Goal: Task Accomplishment & Management: Manage account settings

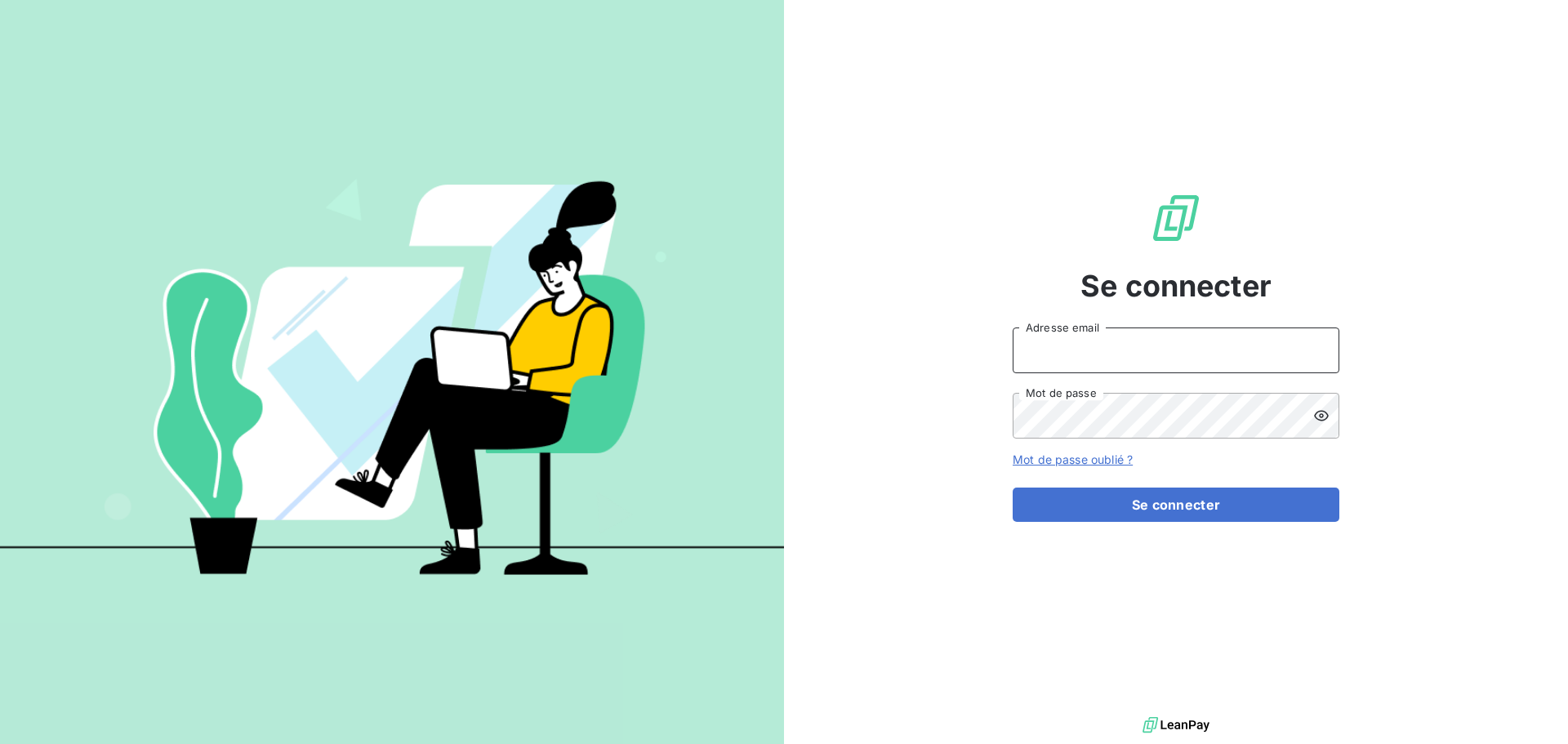
click at [1059, 358] on input "Adresse email" at bounding box center [1176, 350] width 326 height 45
type input "anett.auvergne.ap@anett.fr"
click at [1013, 487] on button "Se connecter" at bounding box center [1176, 504] width 326 height 35
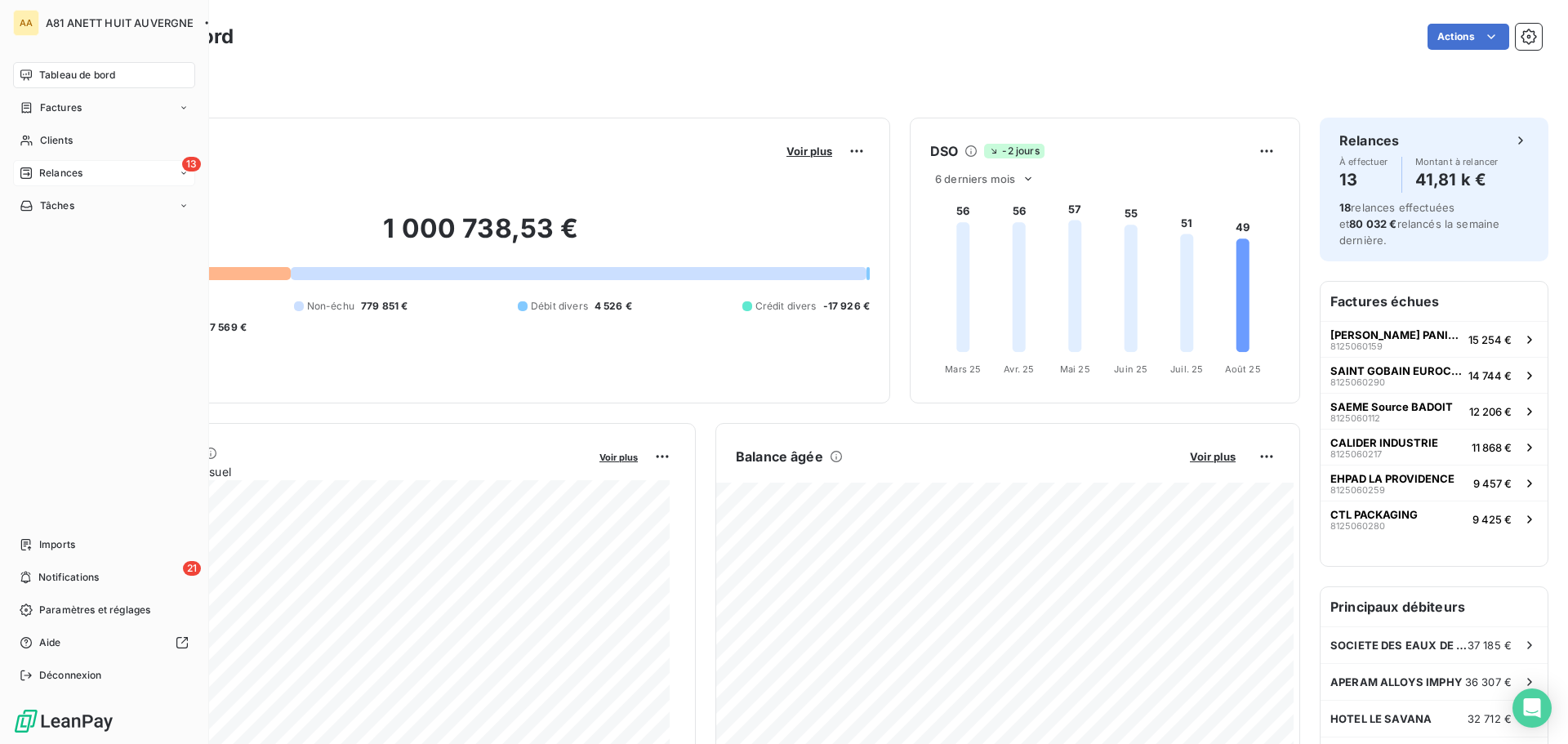
click at [64, 175] on span "Relances" at bounding box center [61, 173] width 43 height 15
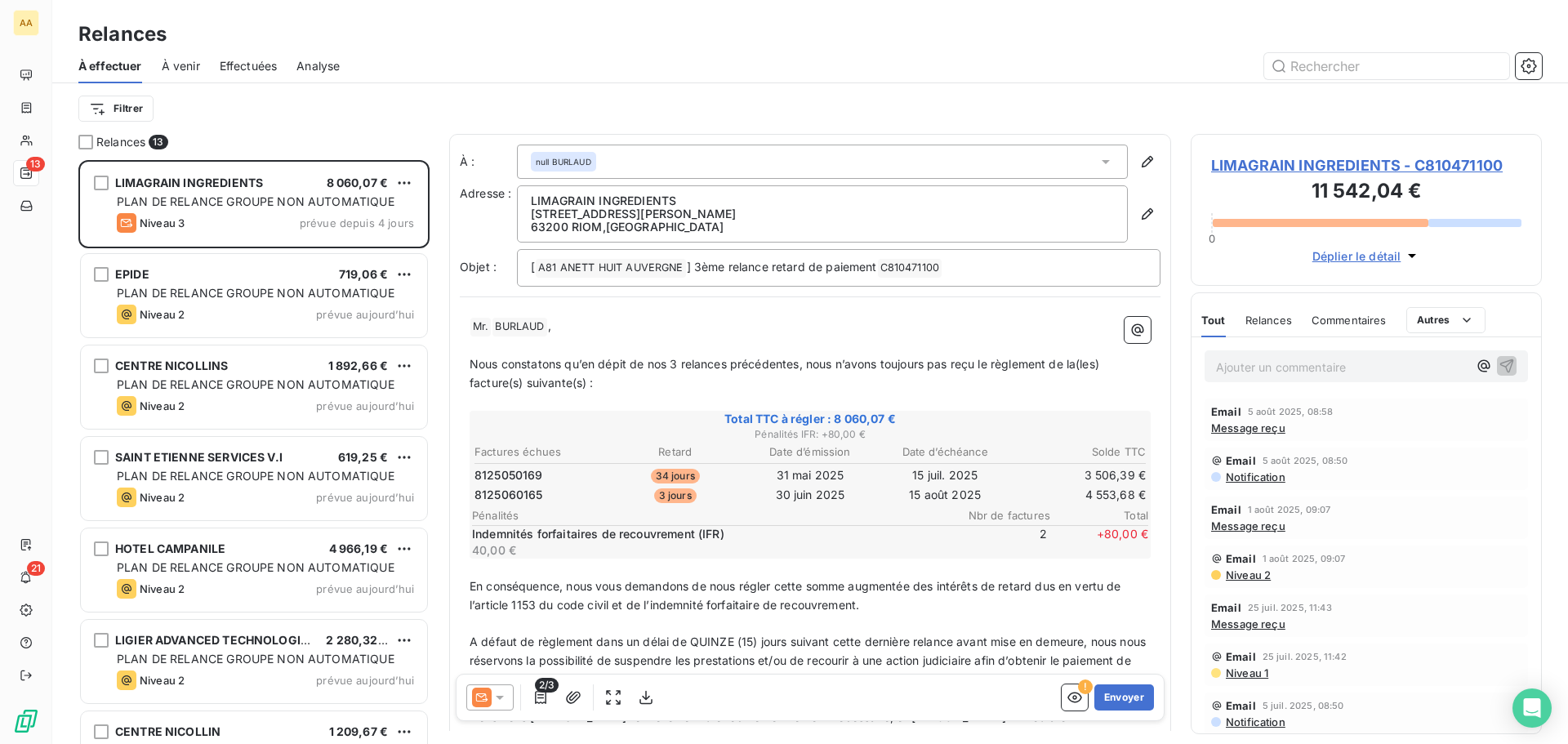
scroll to position [572, 339]
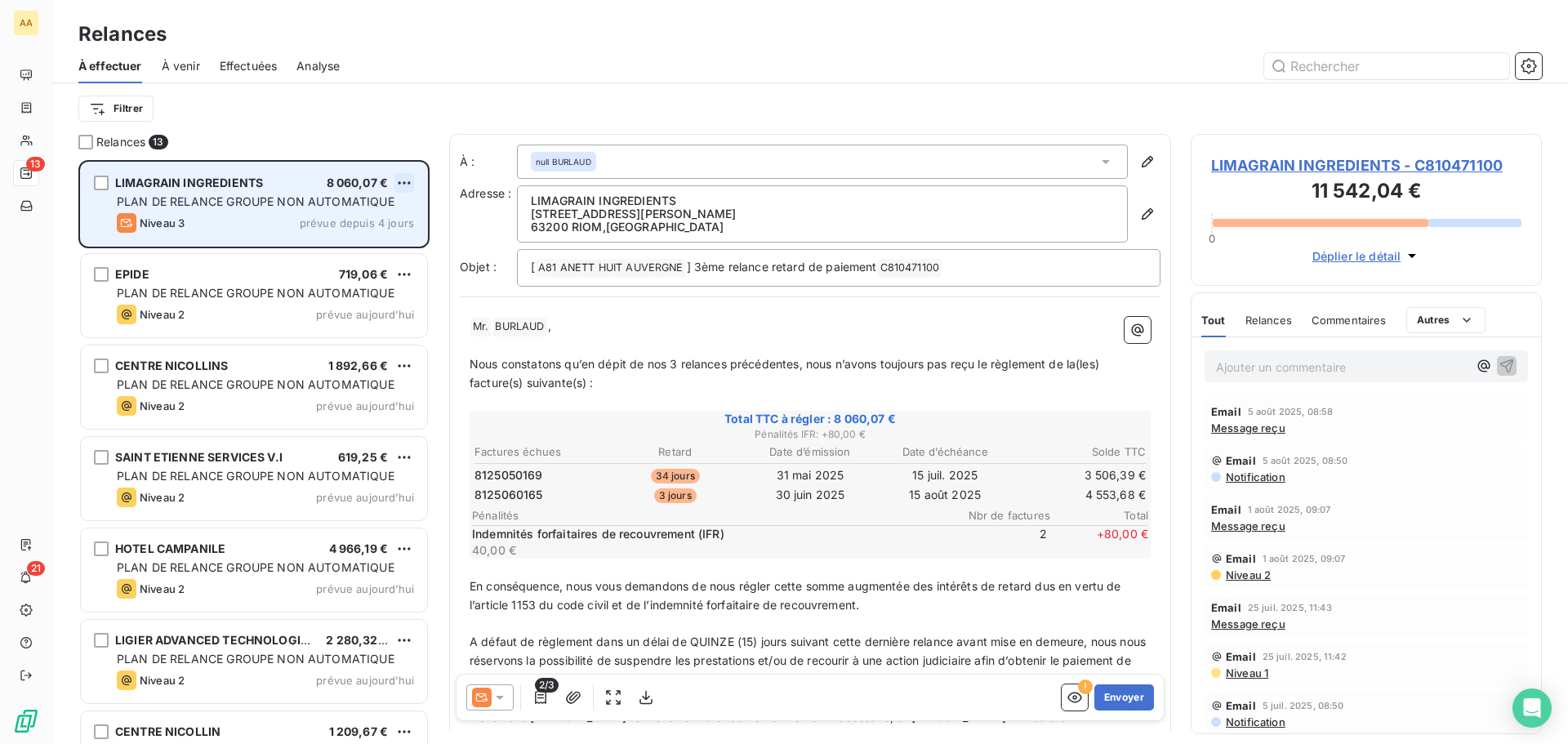
click at [401, 187] on html "AA 13 21 Relances À effectuer À venir Effectuées Analyse Filtrer Relances 13 LI…" at bounding box center [784, 372] width 1568 height 744
click at [352, 248] on div "Passer cette action" at bounding box center [333, 245] width 146 height 26
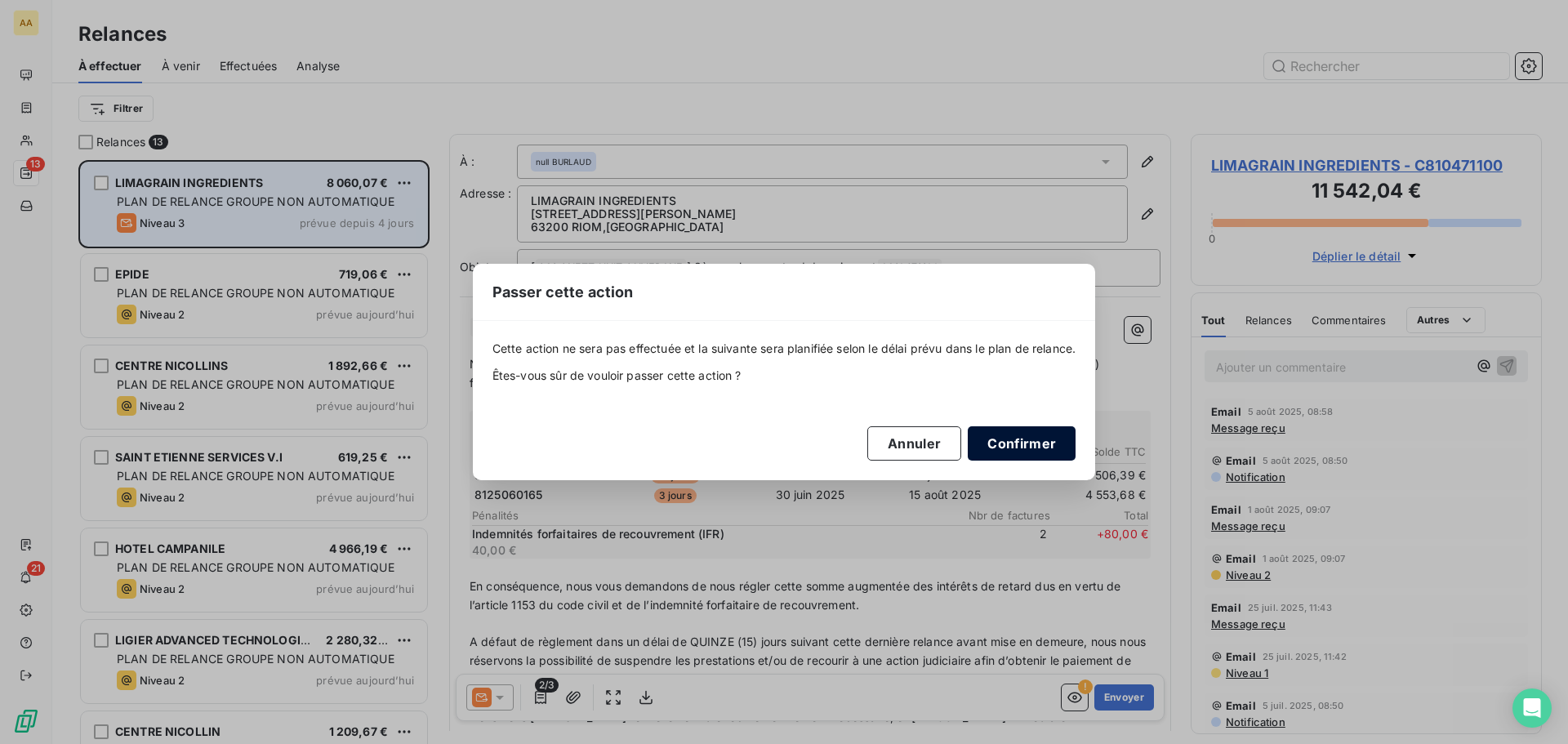
click at [1009, 439] on button "Confirmer" at bounding box center [1021, 443] width 107 height 35
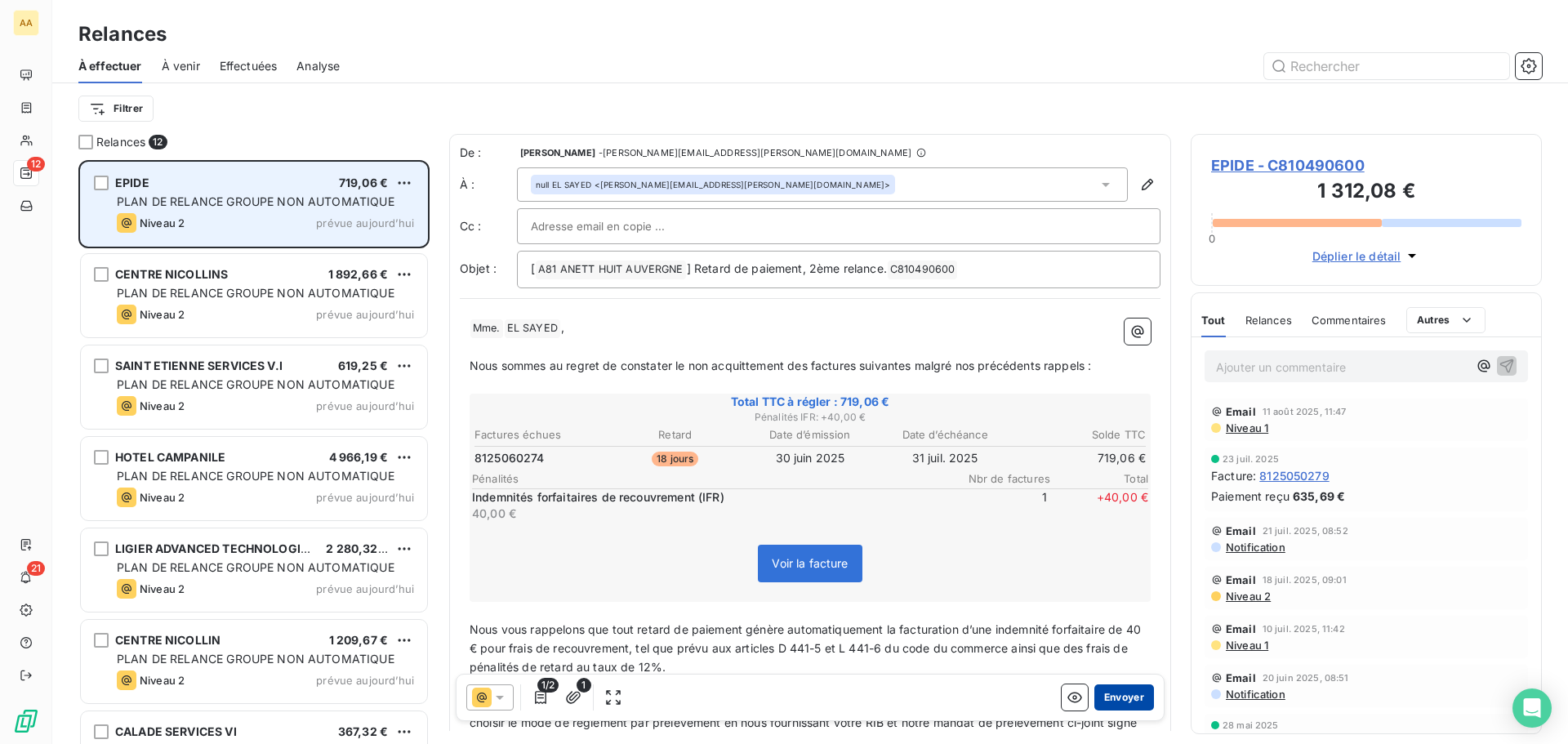
click at [1127, 700] on button "Envoyer" at bounding box center [1123, 698] width 59 height 26
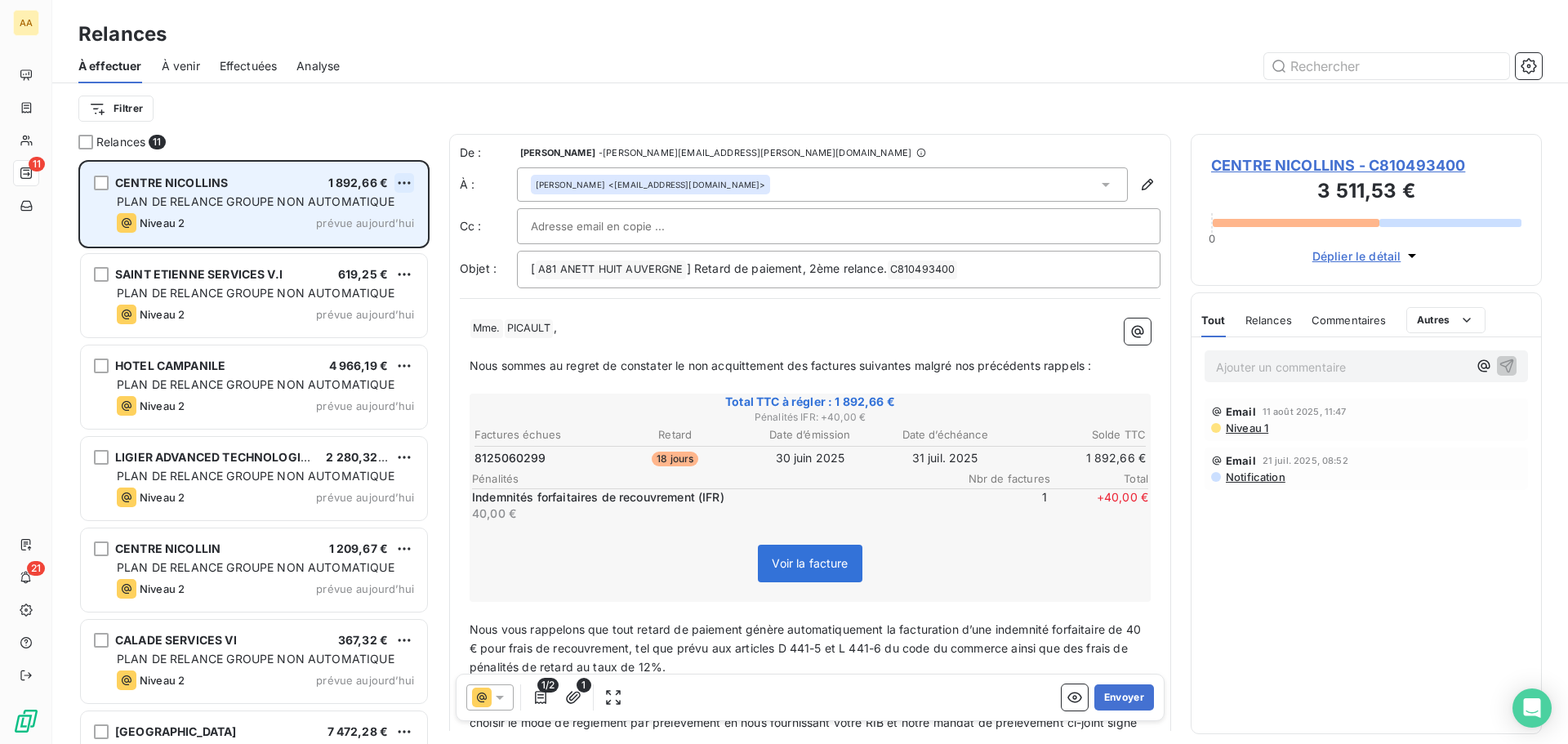
click at [403, 183] on html "AA 11 21 Relances À effectuer À venir Effectuées Analyse Filtrer Relances 11 CE…" at bounding box center [784, 372] width 1568 height 744
click at [342, 245] on div "Passer cette action" at bounding box center [333, 245] width 146 height 26
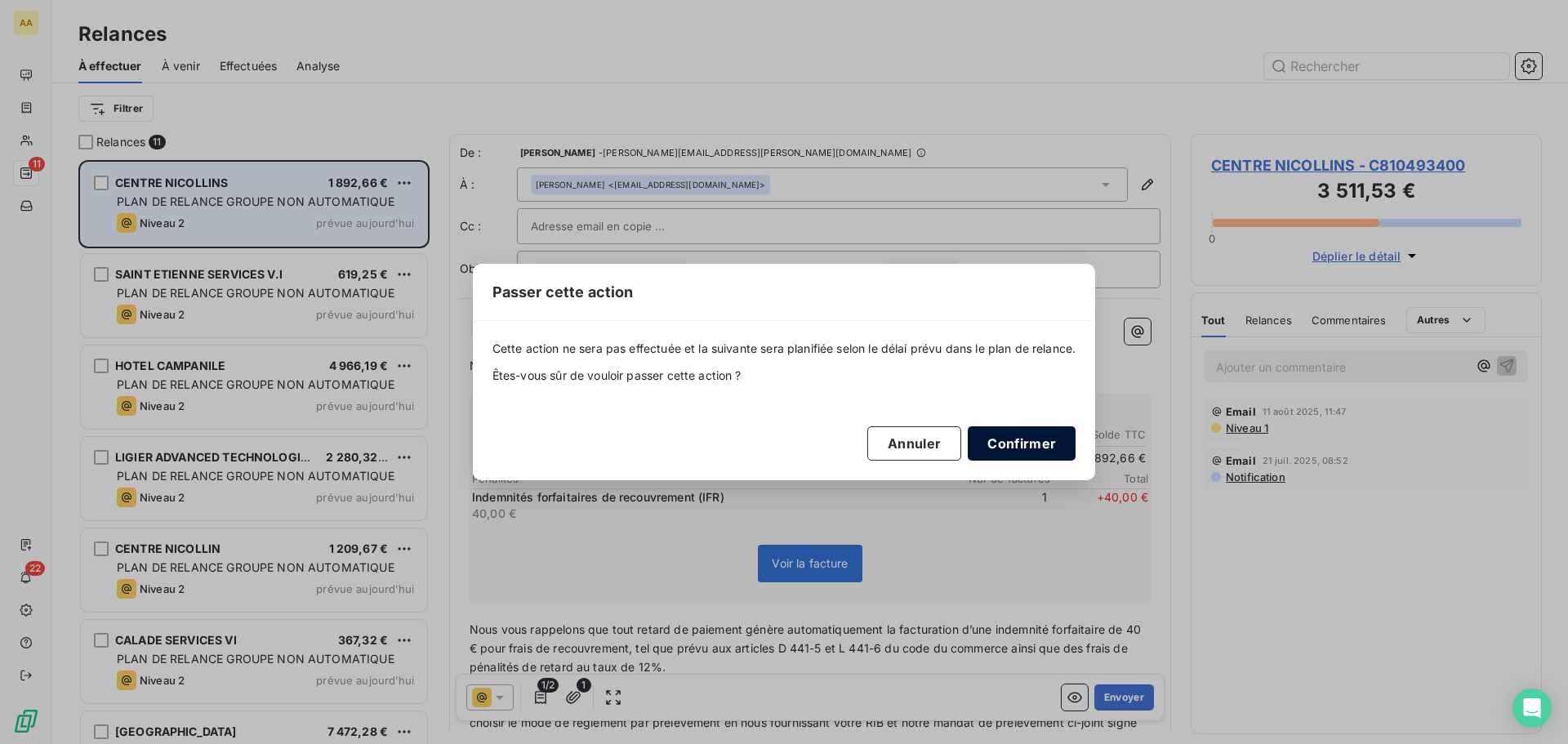
click at [1028, 439] on button "Confirmer" at bounding box center [1021, 443] width 107 height 35
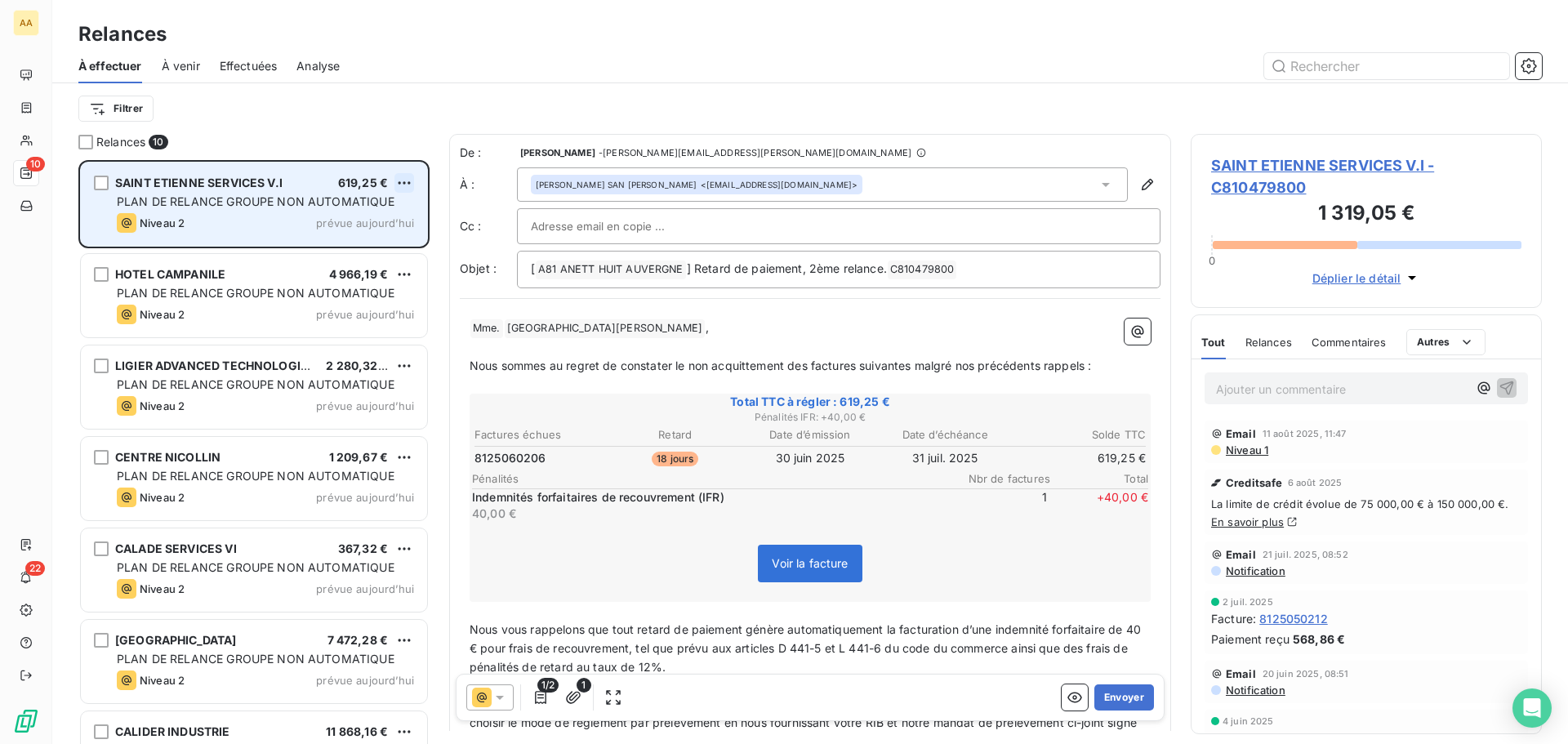
click at [410, 177] on html "AA 10 22 Relances À effectuer À venir Effectuées Analyse Filtrer Relances 10 SA…" at bounding box center [784, 372] width 1568 height 744
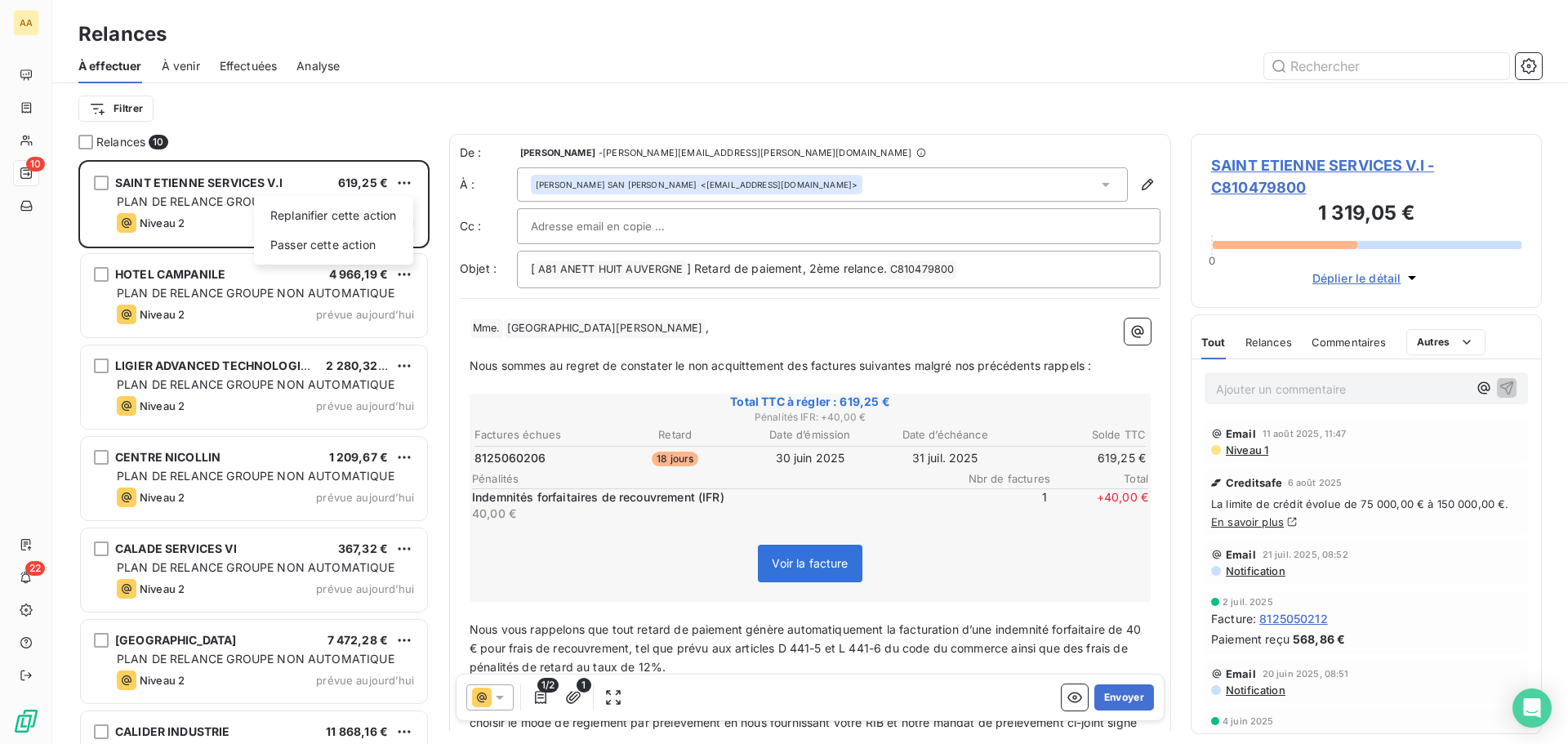
click at [413, 131] on html "AA 10 22 Relances À effectuer À venir Effectuées Analyse Filtrer Relances 10 SA…" at bounding box center [784, 372] width 1568 height 744
click at [1099, 693] on button "Envoyer" at bounding box center [1123, 698] width 59 height 26
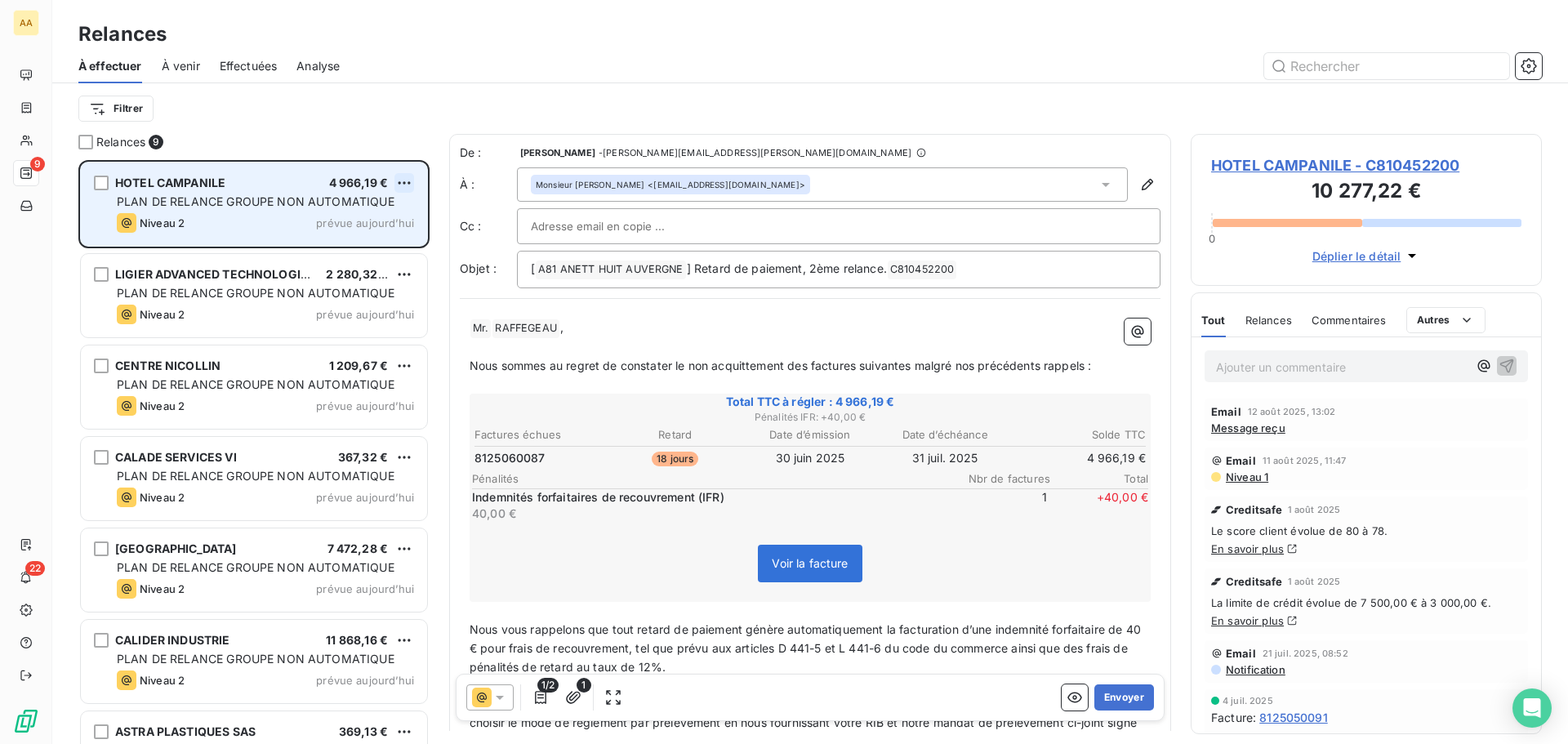
click at [413, 177] on html "AA 9 22 Relances À effectuer À venir Effectuées Analyse Filtrer Relances 9 HOTE…" at bounding box center [784, 372] width 1568 height 744
click at [392, 237] on div "Passer cette action" at bounding box center [333, 245] width 146 height 26
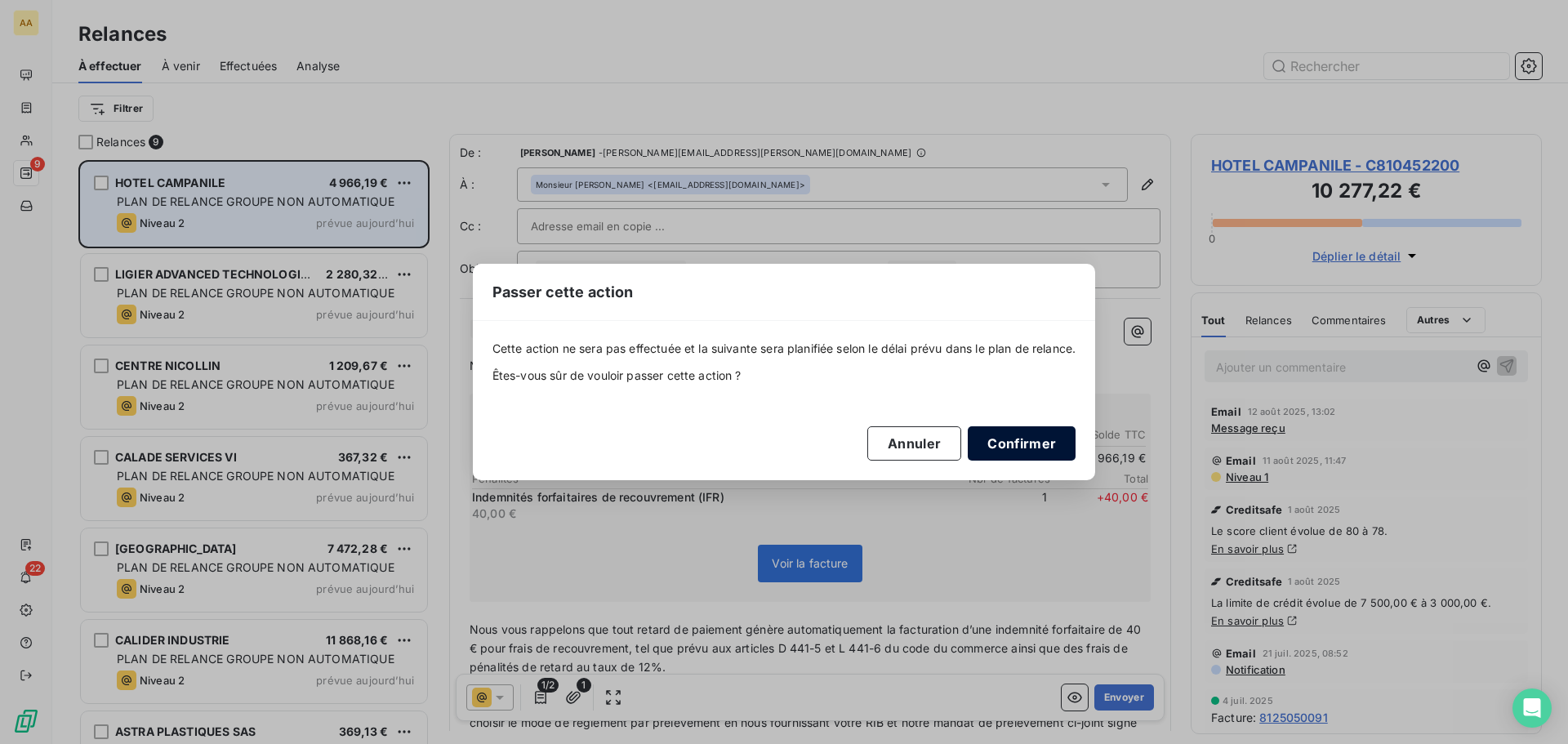
click at [1044, 444] on button "Confirmer" at bounding box center [1021, 443] width 107 height 35
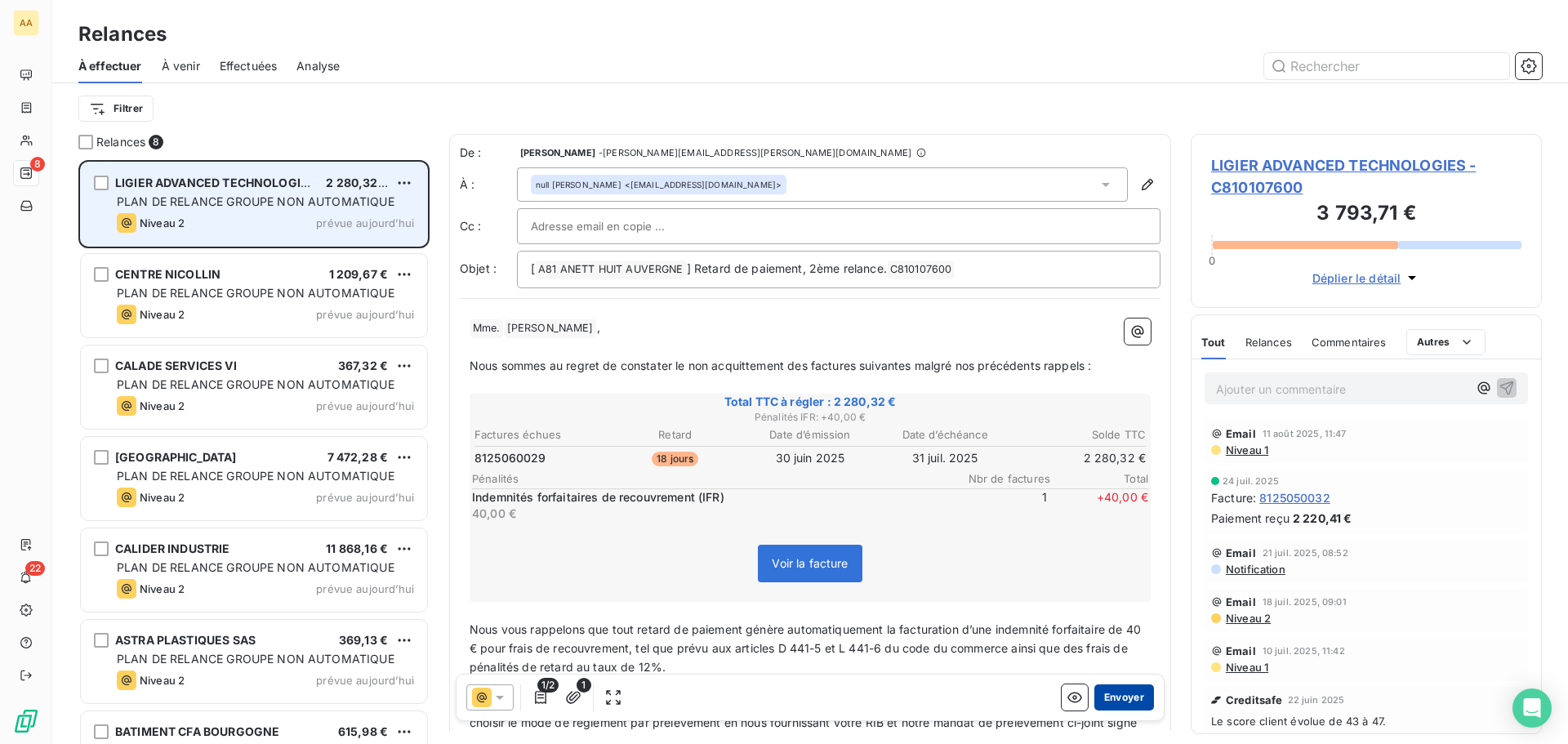
click at [1108, 701] on button "Envoyer" at bounding box center [1123, 698] width 59 height 26
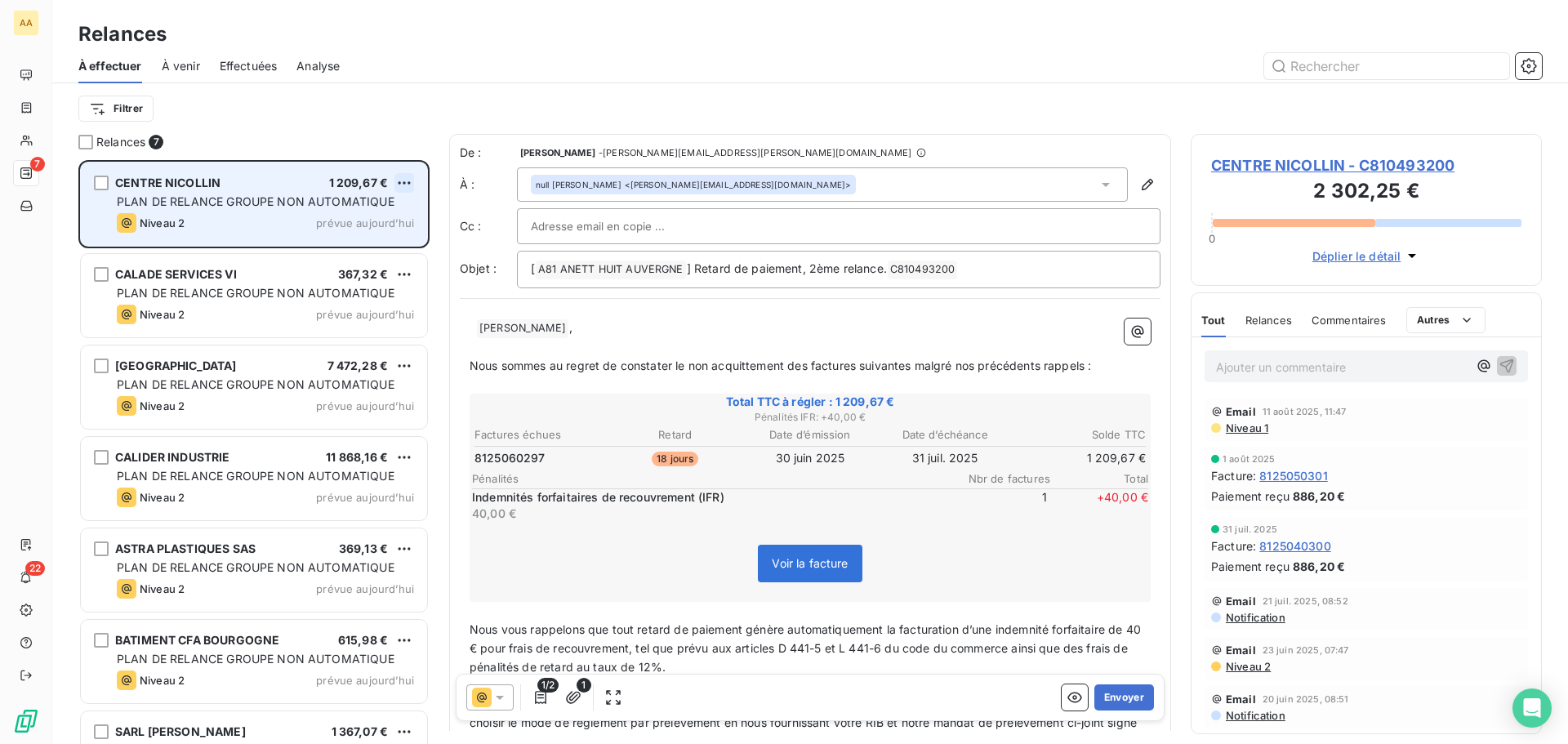
click at [413, 183] on html "AA 7 22 Relances À effectuer À venir Effectuées Analyse Filtrer Relances 7 CENT…" at bounding box center [784, 372] width 1568 height 744
click at [347, 242] on div "Passer cette action" at bounding box center [333, 245] width 146 height 26
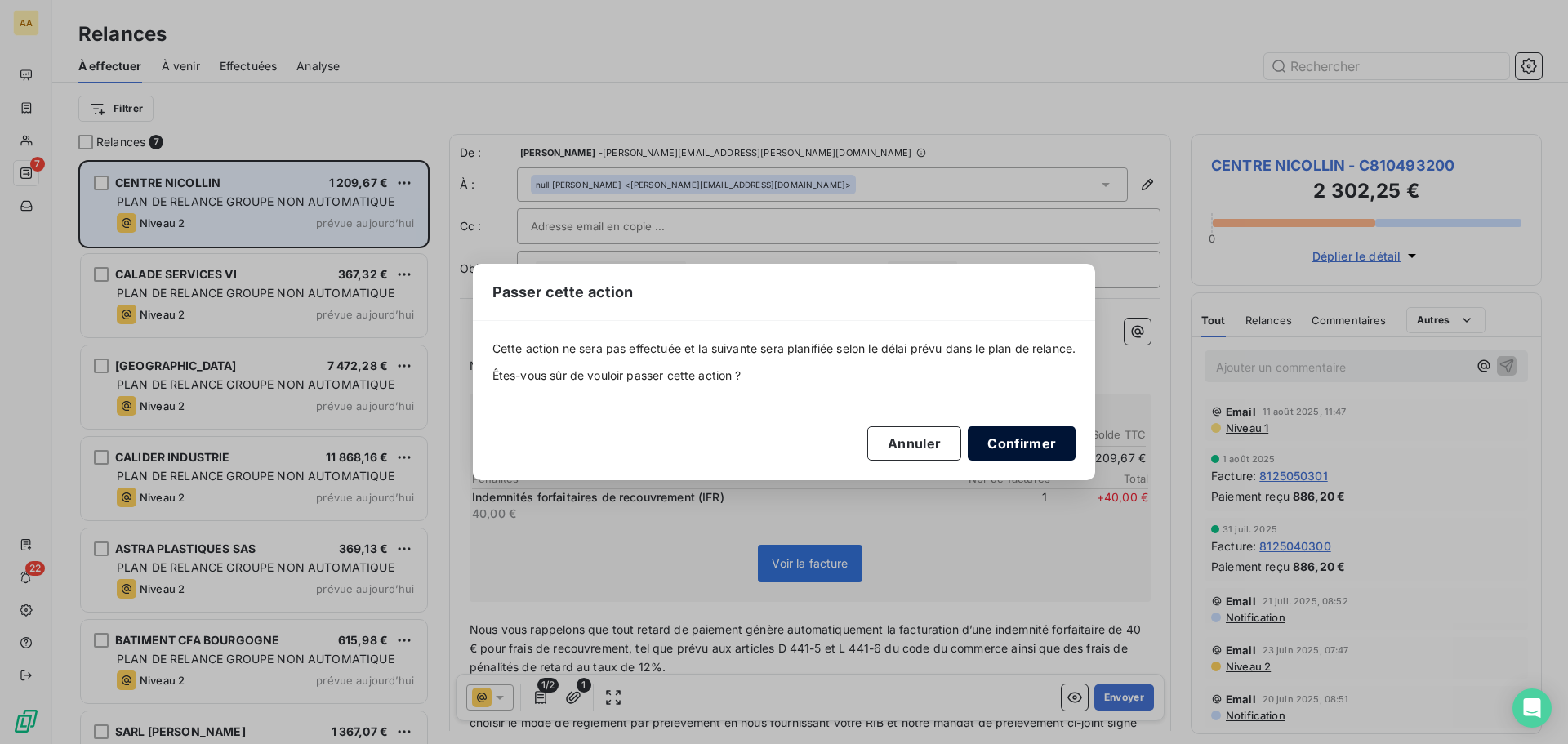
click at [1020, 442] on button "Confirmer" at bounding box center [1021, 443] width 107 height 35
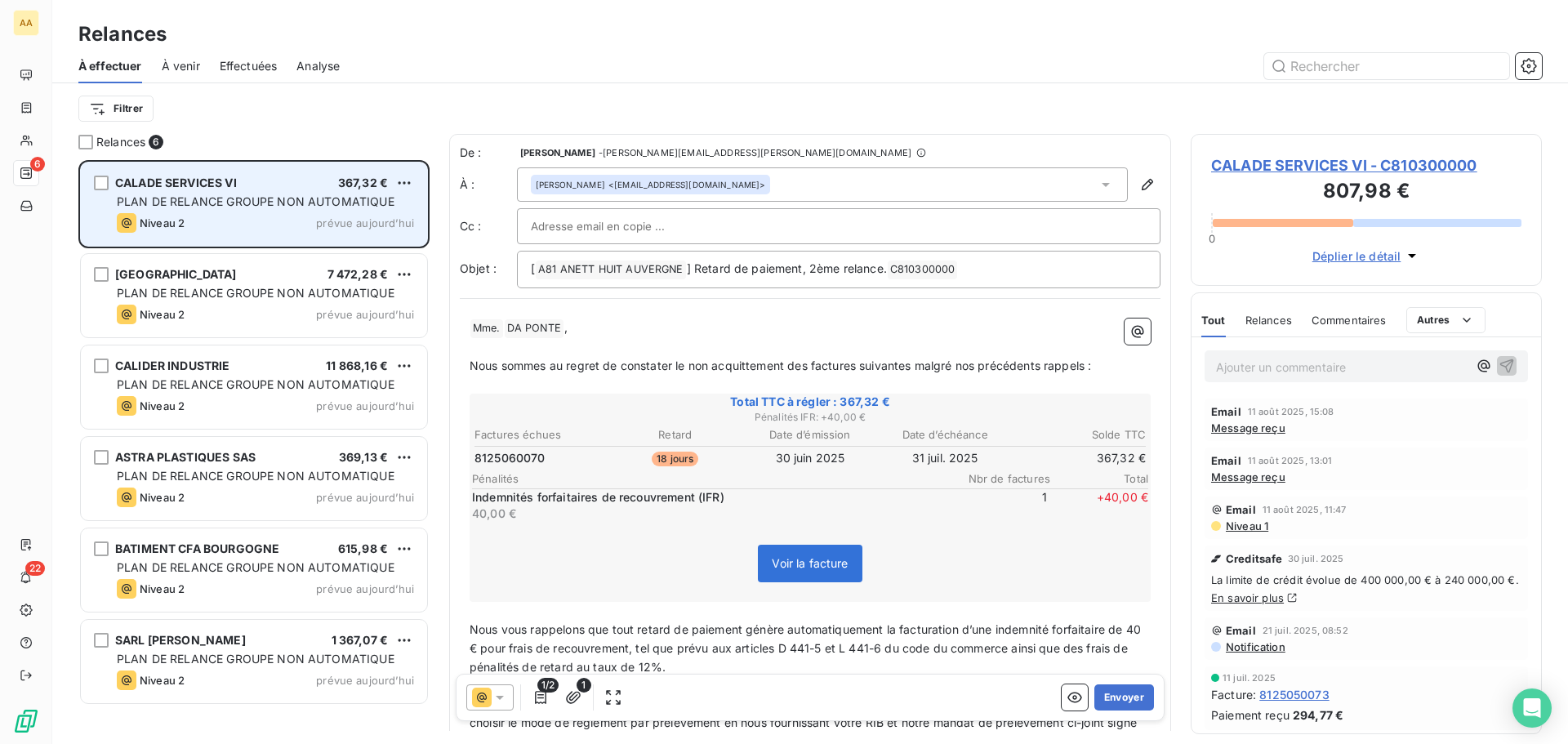
click at [1103, 187] on div "[PERSON_NAME] <[EMAIL_ADDRESS][DOMAIN_NAME]>" at bounding box center [821, 185] width 610 height 35
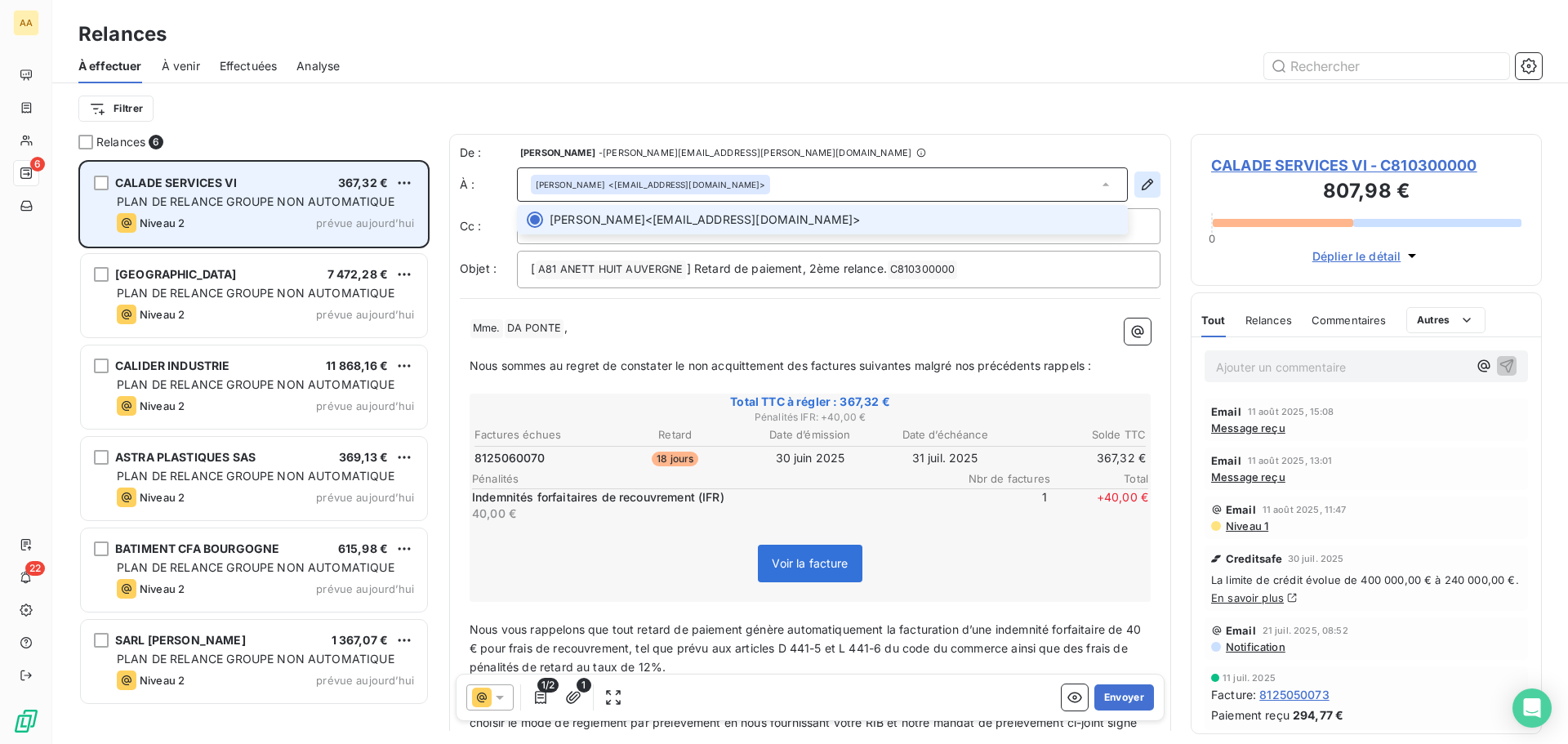
click at [1134, 187] on button "button" at bounding box center [1147, 185] width 26 height 26
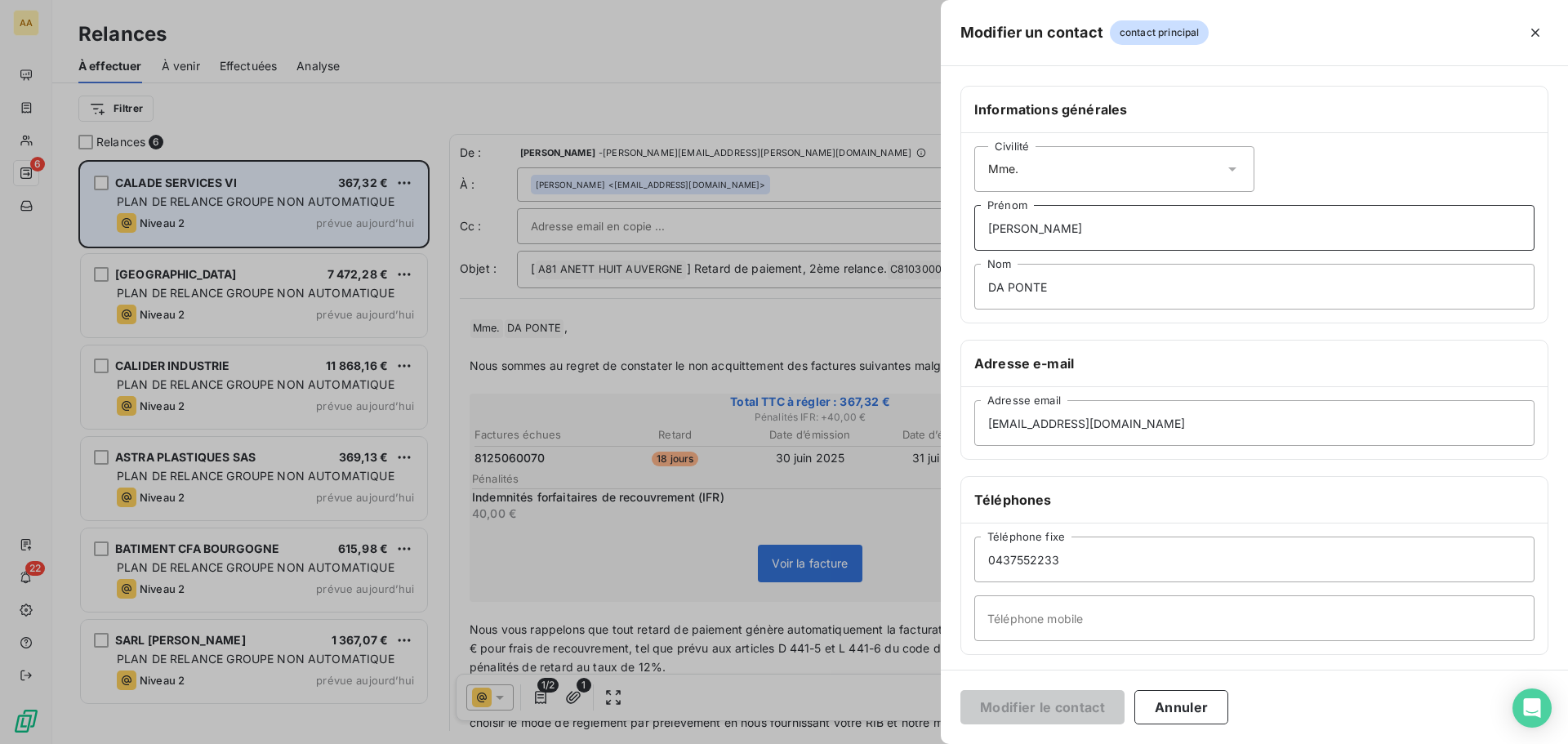
drag, startPoint x: 1060, startPoint y: 236, endPoint x: 876, endPoint y: 229, distance: 184.1
click at [876, 743] on div "Modifier un contact contact principal Informations générales Civilité Mme. [PER…" at bounding box center [784, 744] width 1568 height 0
drag, startPoint x: 1073, startPoint y: 287, endPoint x: 864, endPoint y: 287, distance: 209.0
click at [864, 743] on div "Modifier un contact contact principal Informations générales Civilité Mme. Prén…" at bounding box center [784, 744] width 1568 height 0
drag, startPoint x: 1117, startPoint y: 422, endPoint x: 970, endPoint y: 420, distance: 147.0
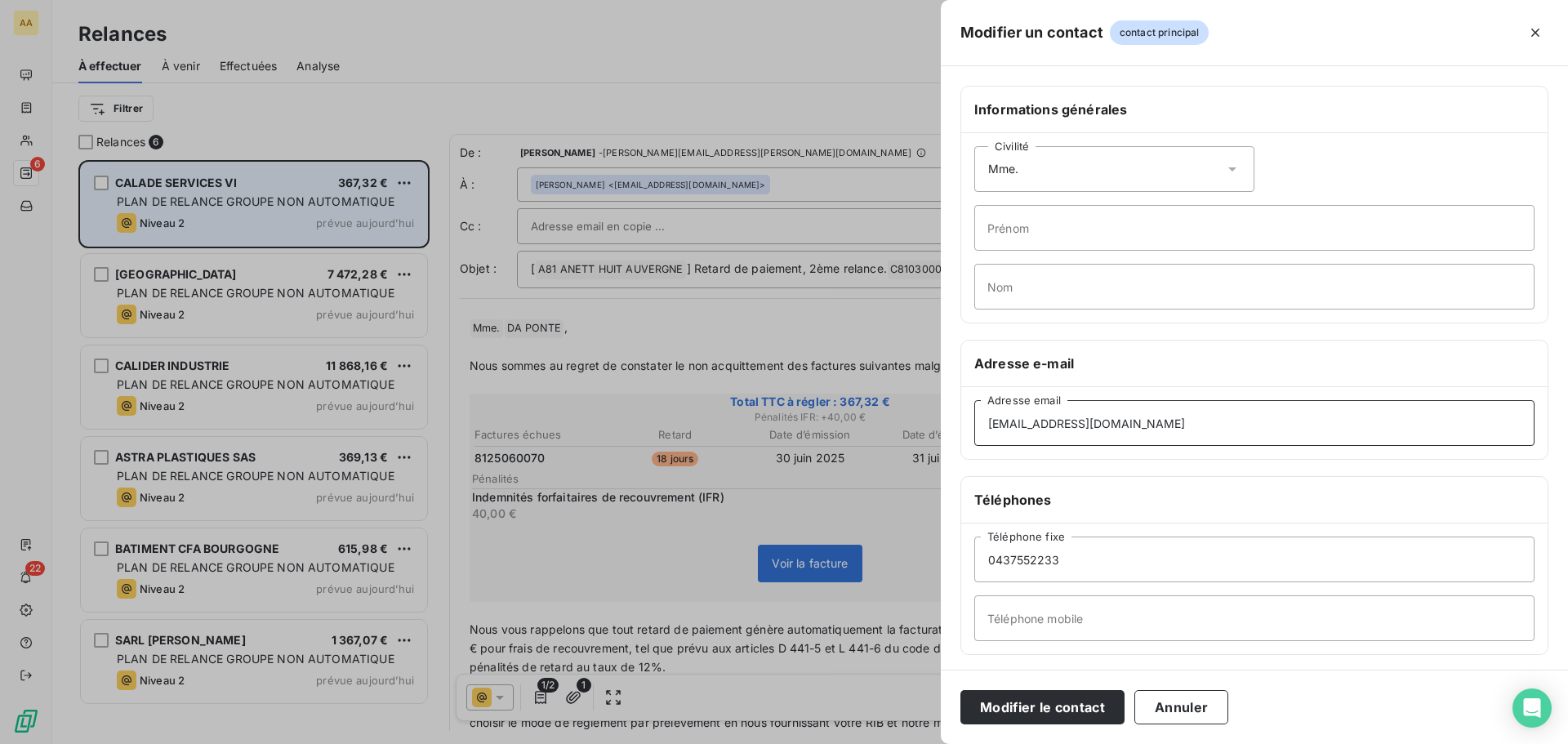
click at [970, 420] on div "[EMAIL_ADDRESS][DOMAIN_NAME] Adresse email" at bounding box center [1254, 422] width 586 height 72
paste input "[EMAIL_ADDRESS][DOMAIN_NAME]"
type input "[EMAIL_ADDRESS][DOMAIN_NAME]"
click at [995, 283] on input "Nom" at bounding box center [1254, 286] width 560 height 45
click at [1015, 288] on input "SANJOSE" at bounding box center [1254, 286] width 560 height 45
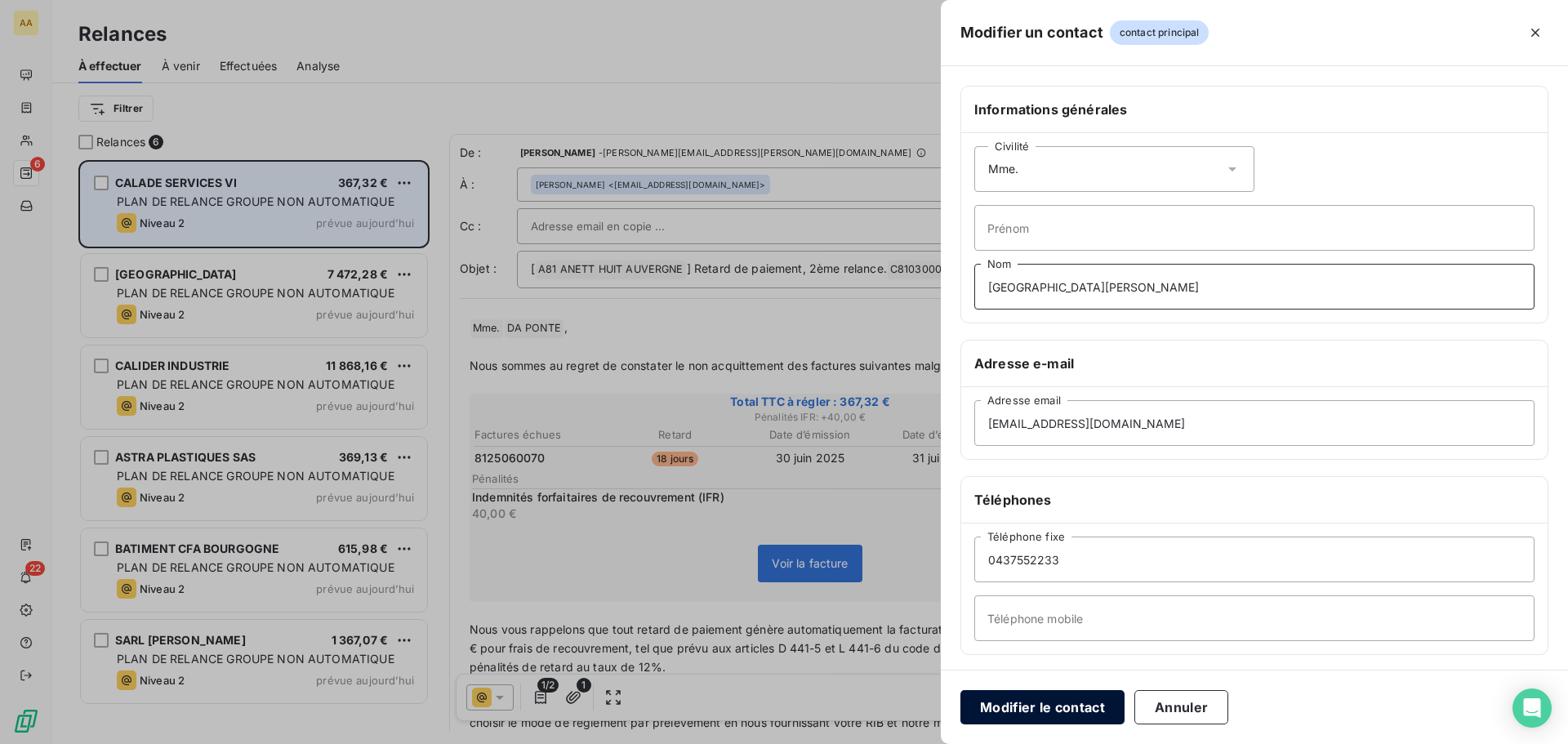
type input "[GEOGRAPHIC_DATA][PERSON_NAME]"
click at [1080, 711] on button "Modifier le contact" at bounding box center [1042, 707] width 164 height 35
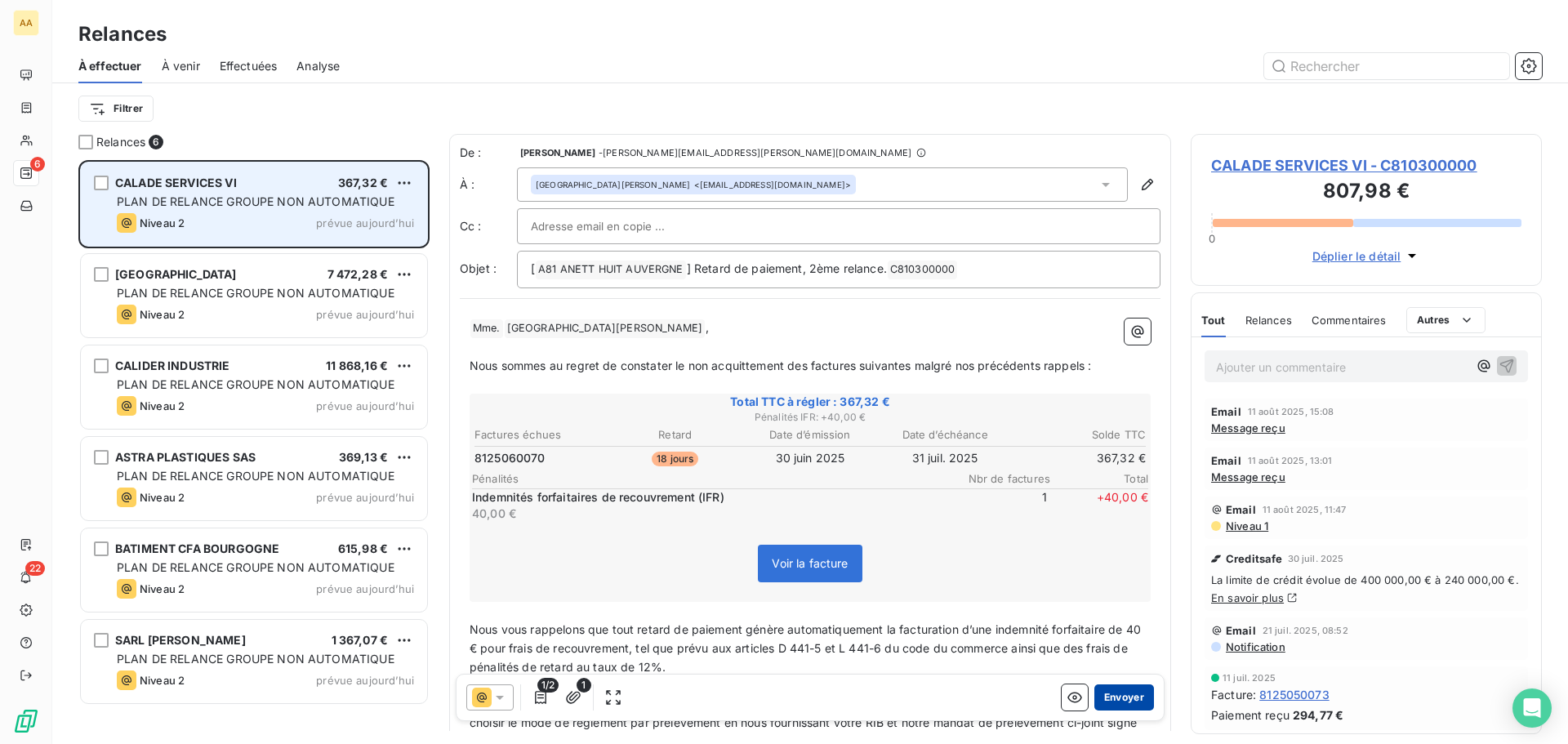
click at [1127, 701] on button "Envoyer" at bounding box center [1123, 698] width 59 height 26
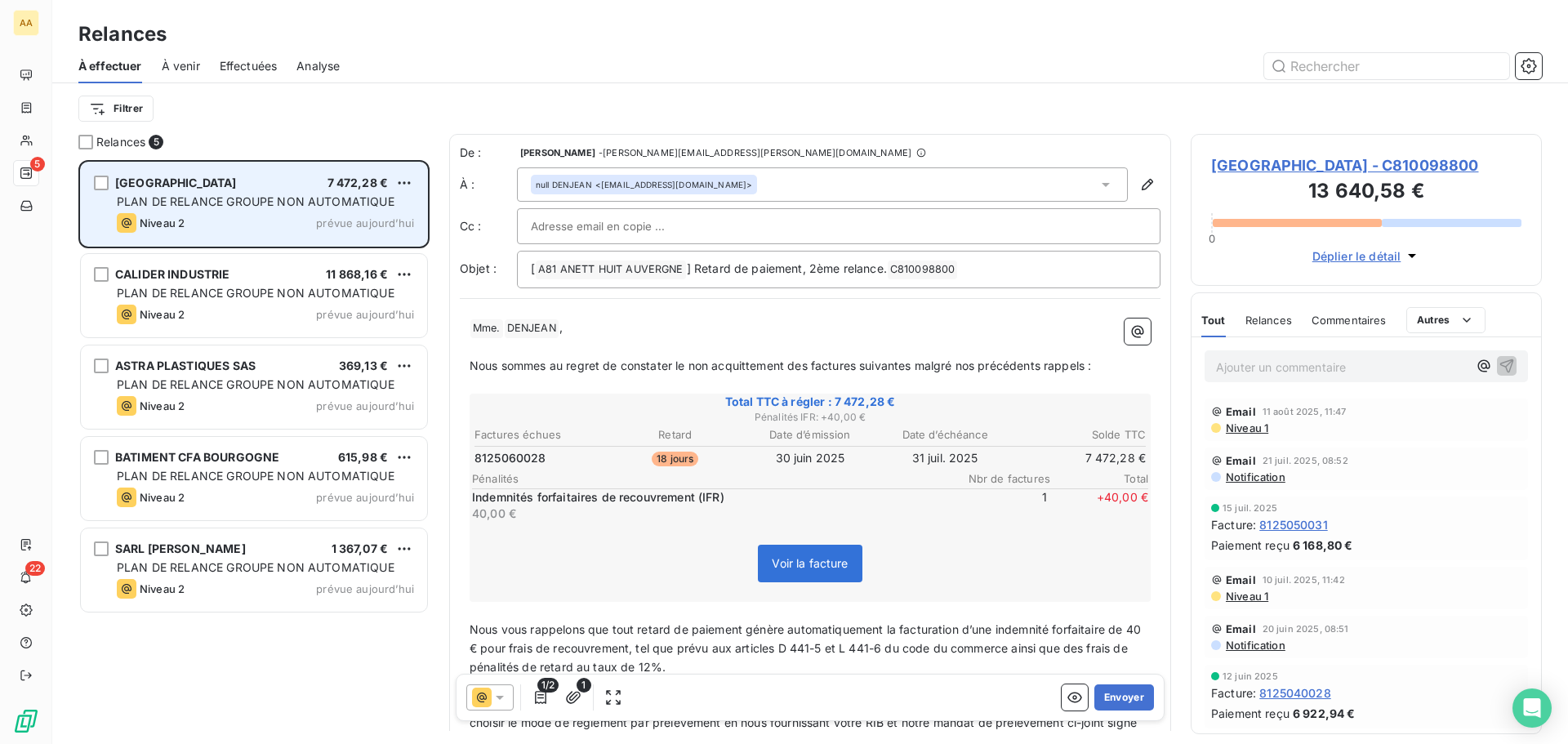
click at [582, 234] on input "text" at bounding box center [618, 226] width 176 height 25
paste input "[EMAIL_ADDRESS][DOMAIN_NAME]"
type input "[EMAIL_ADDRESS][DOMAIN_NAME]"
click at [1110, 700] on button "Envoyer" at bounding box center [1123, 698] width 59 height 26
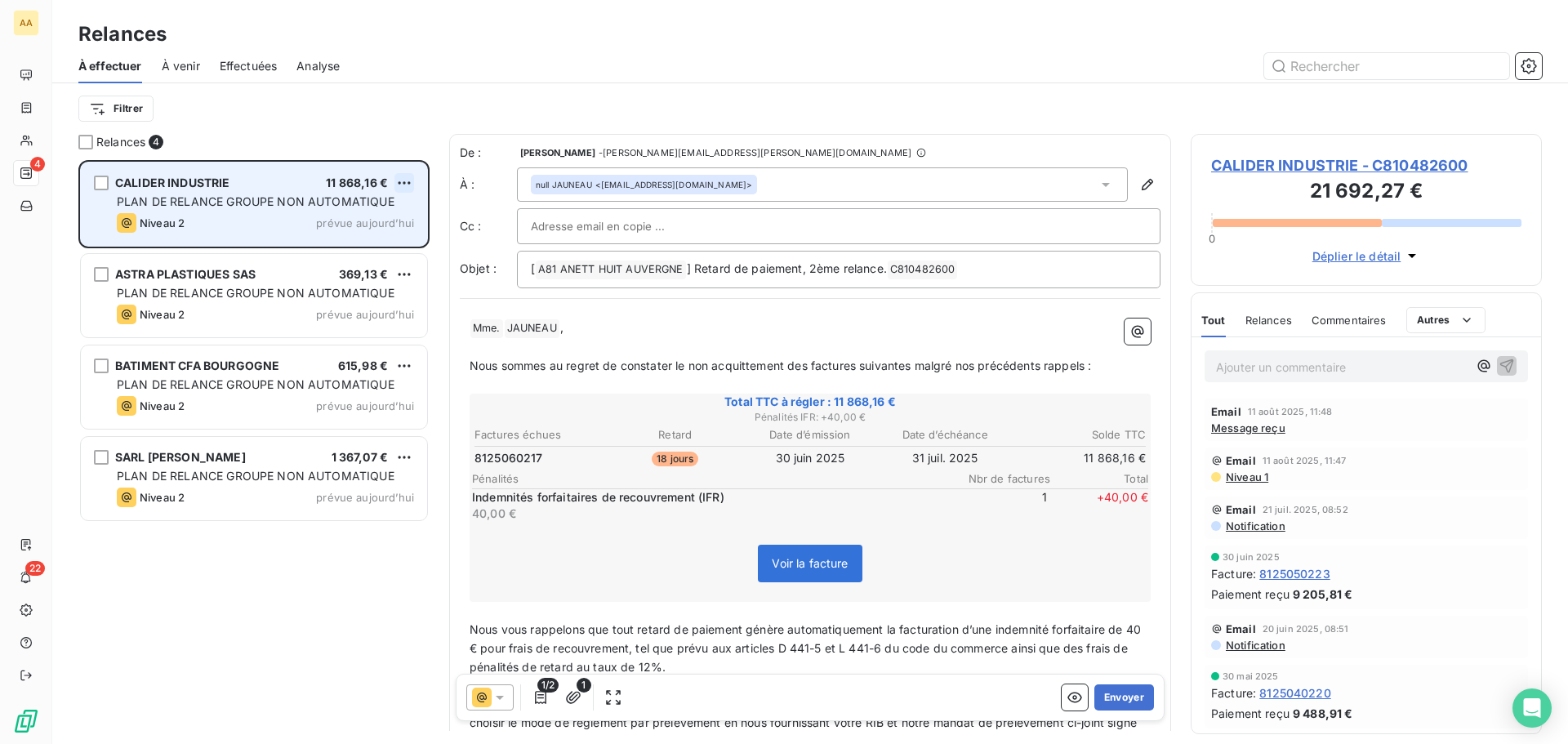
click at [412, 181] on html "AA 4 22 Relances À effectuer À venir Effectuées Analyse Filtrer Relances 4 CALI…" at bounding box center [784, 372] width 1568 height 744
click at [359, 252] on div "Passer cette action" at bounding box center [333, 245] width 146 height 26
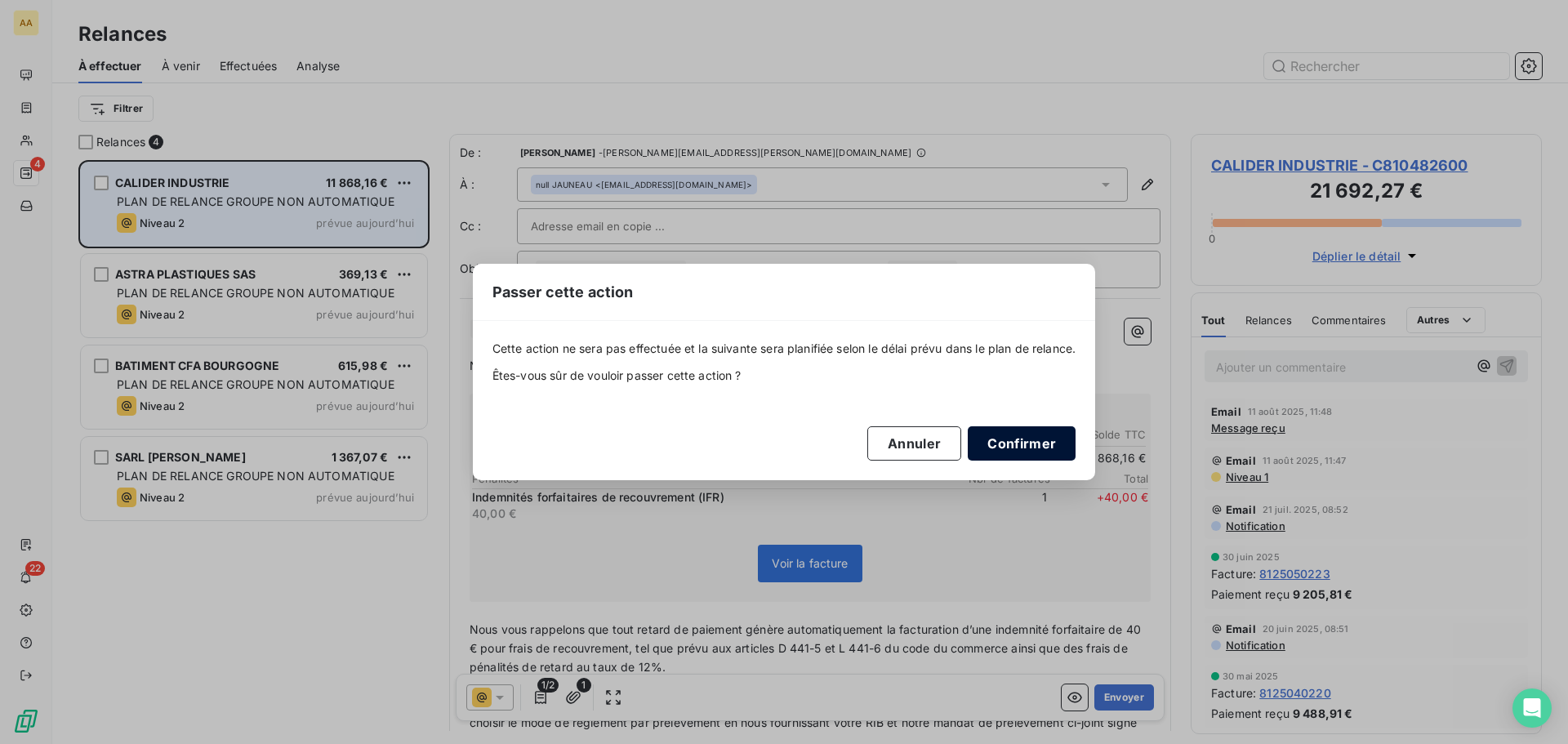
click at [1038, 442] on button "Confirmer" at bounding box center [1021, 443] width 107 height 35
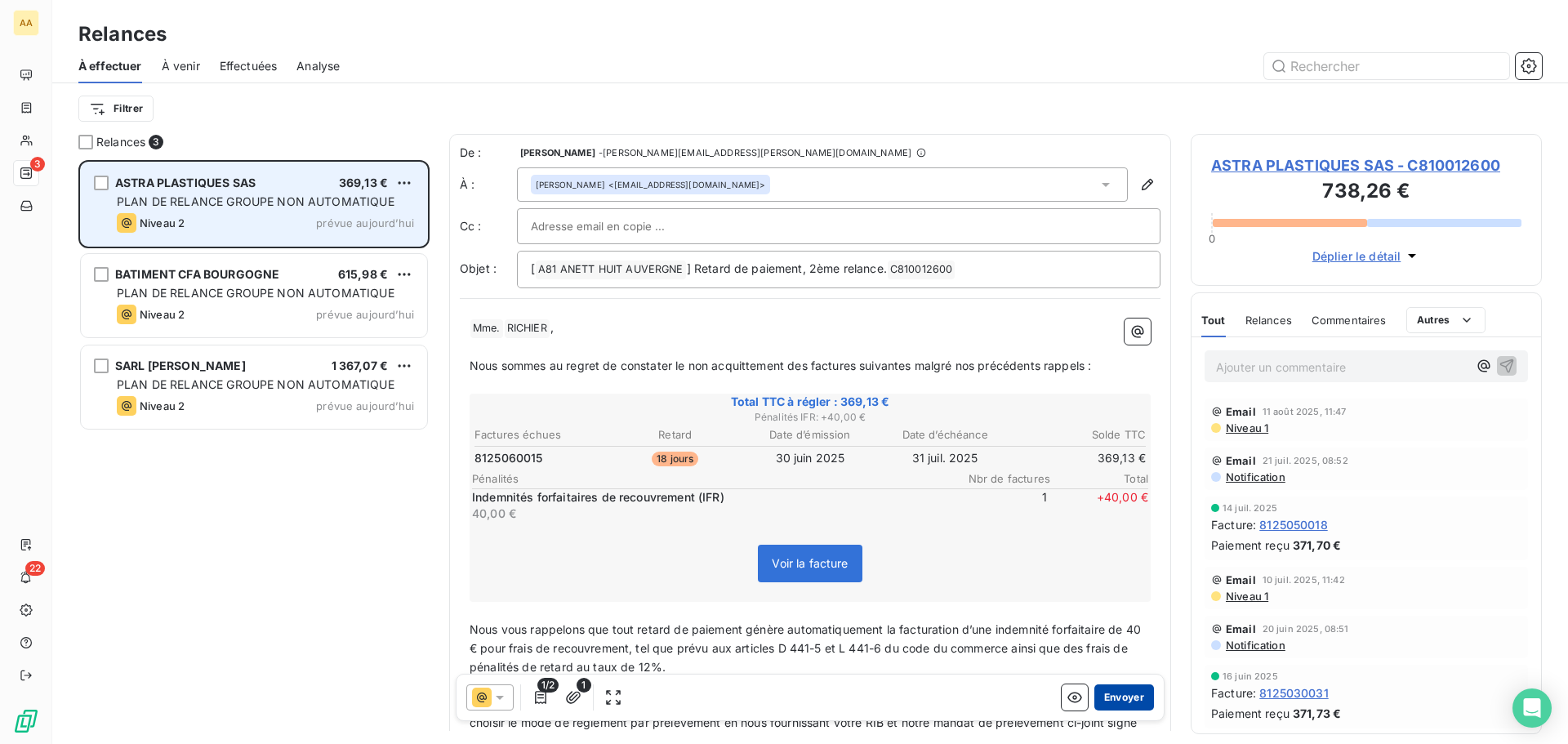
click at [1111, 699] on button "Envoyer" at bounding box center [1123, 698] width 59 height 26
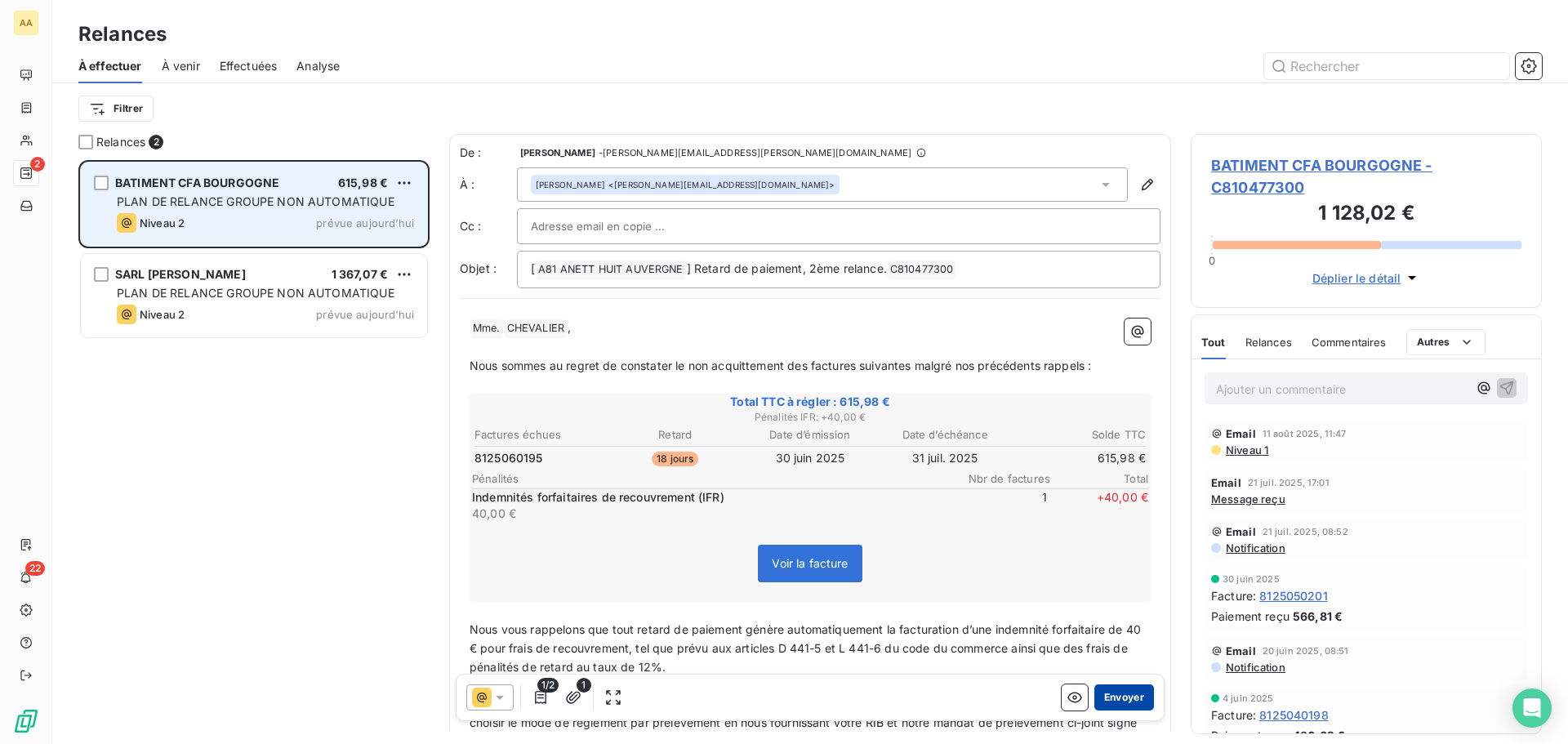
click at [1115, 704] on button "Envoyer" at bounding box center [1123, 698] width 59 height 26
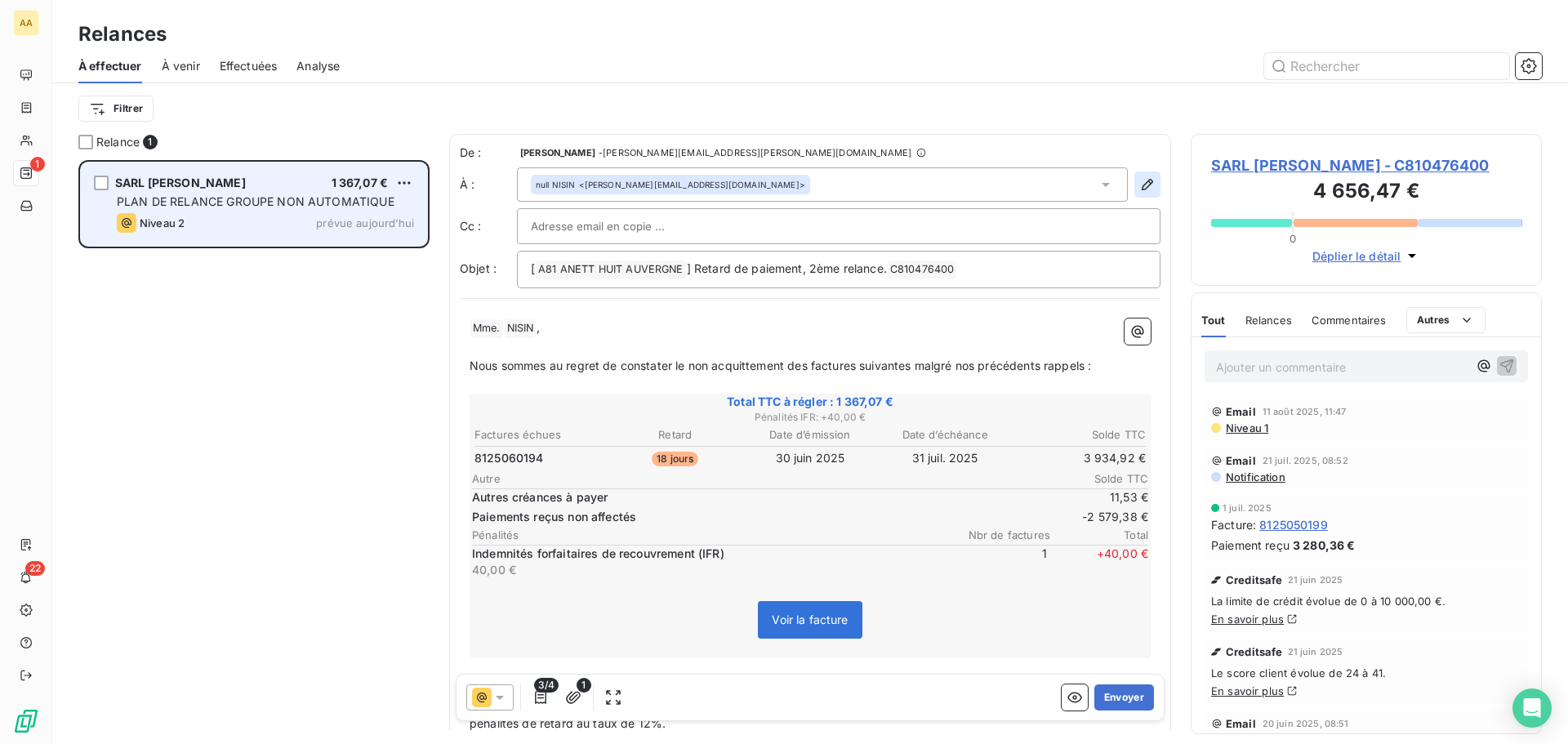
click at [1142, 183] on icon "button" at bounding box center [1148, 185] width 12 height 12
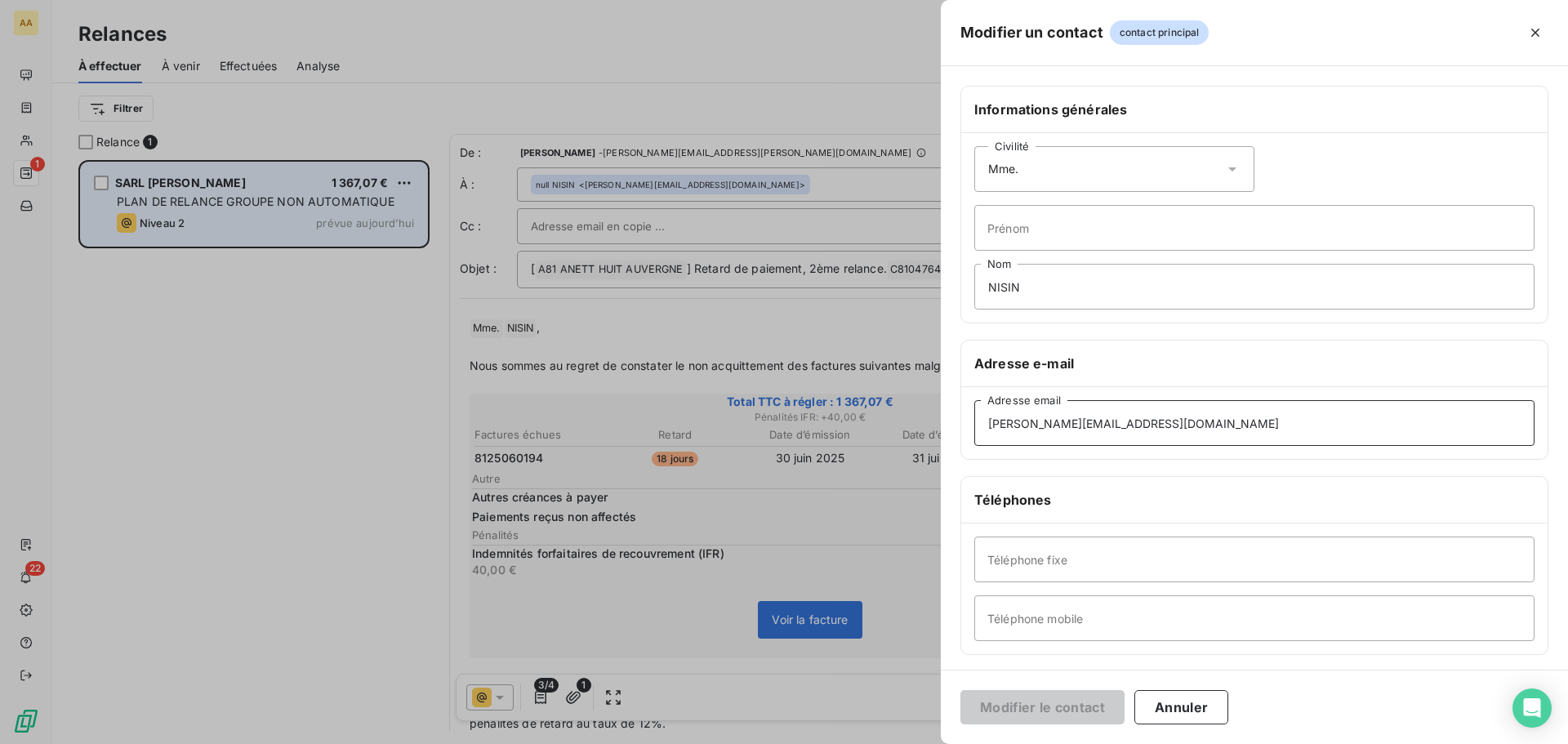
drag, startPoint x: 1198, startPoint y: 410, endPoint x: 879, endPoint y: 451, distance: 321.6
click at [879, 743] on div "Modifier un contact contact principal Informations générales Civilité Mme. Prén…" at bounding box center [784, 744] width 1568 height 0
paste input "[EMAIL_ADDRESS][DOMAIN_NAME]"
type input "[EMAIL_ADDRESS][DOMAIN_NAME]"
drag, startPoint x: 1030, startPoint y: 285, endPoint x: 953, endPoint y: 285, distance: 77.0
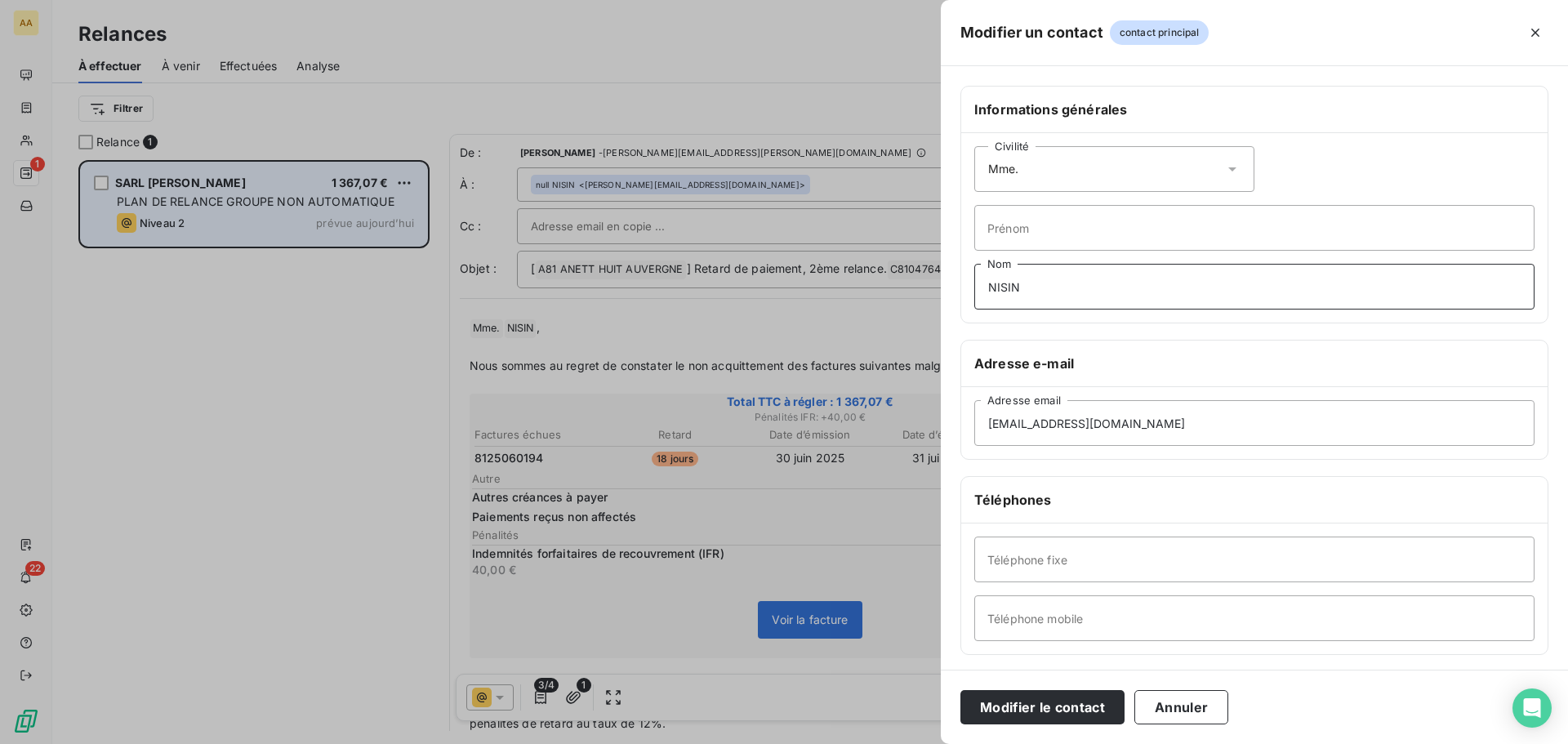
click at [953, 285] on div "Informations générales Civilité Mme. Prénom NISIN Nom Adresse e-mail [EMAIL_ADD…" at bounding box center [1254, 448] width 627 height 725
type input "OULDSAID"
click at [1051, 695] on button "Modifier le contact" at bounding box center [1042, 707] width 164 height 35
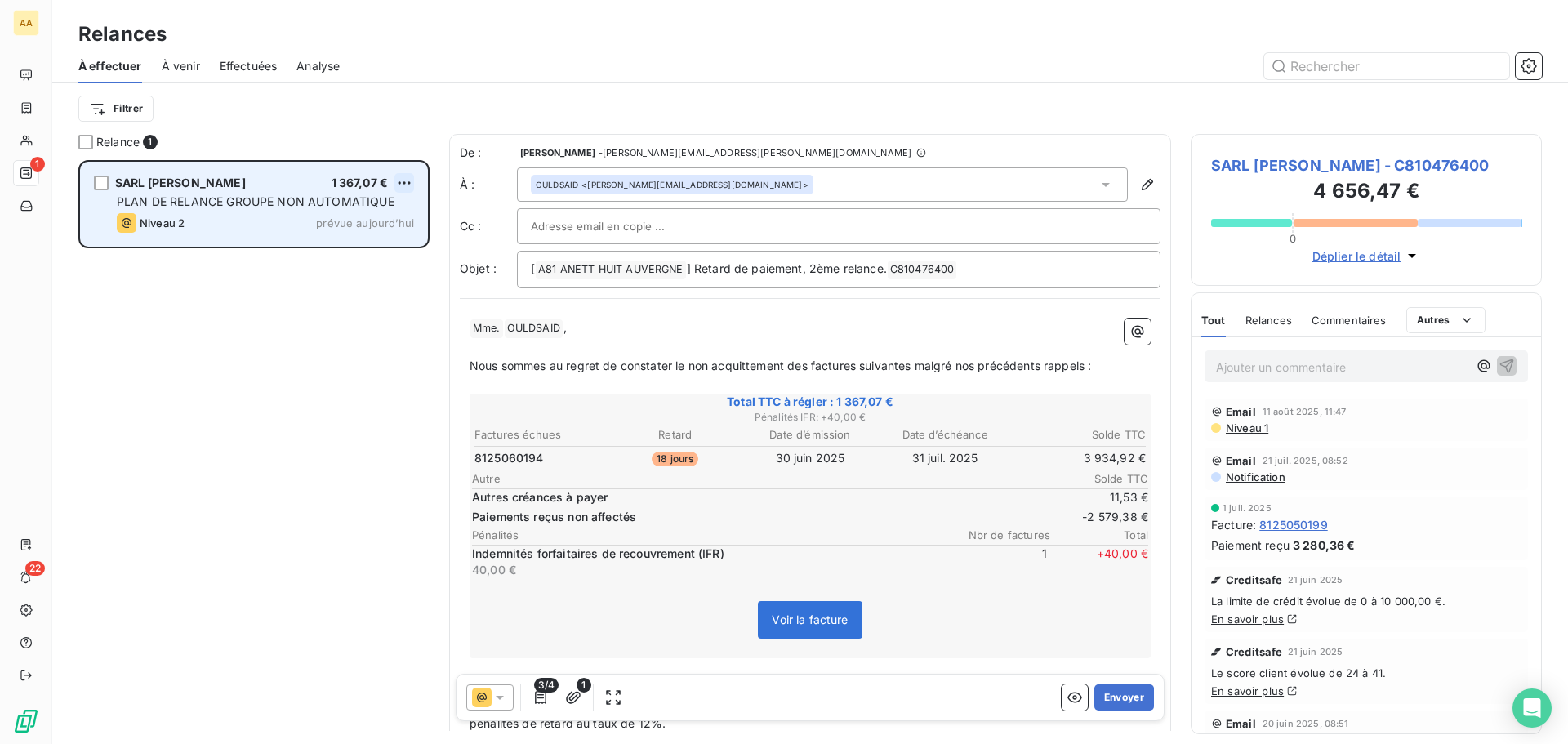
click at [410, 183] on html "AA 1 22 Relances À effectuer À venir Effectuées Analyse Filtrer Relance 1 SARL …" at bounding box center [784, 372] width 1568 height 744
click at [363, 244] on div "Passer cette action" at bounding box center [333, 245] width 146 height 26
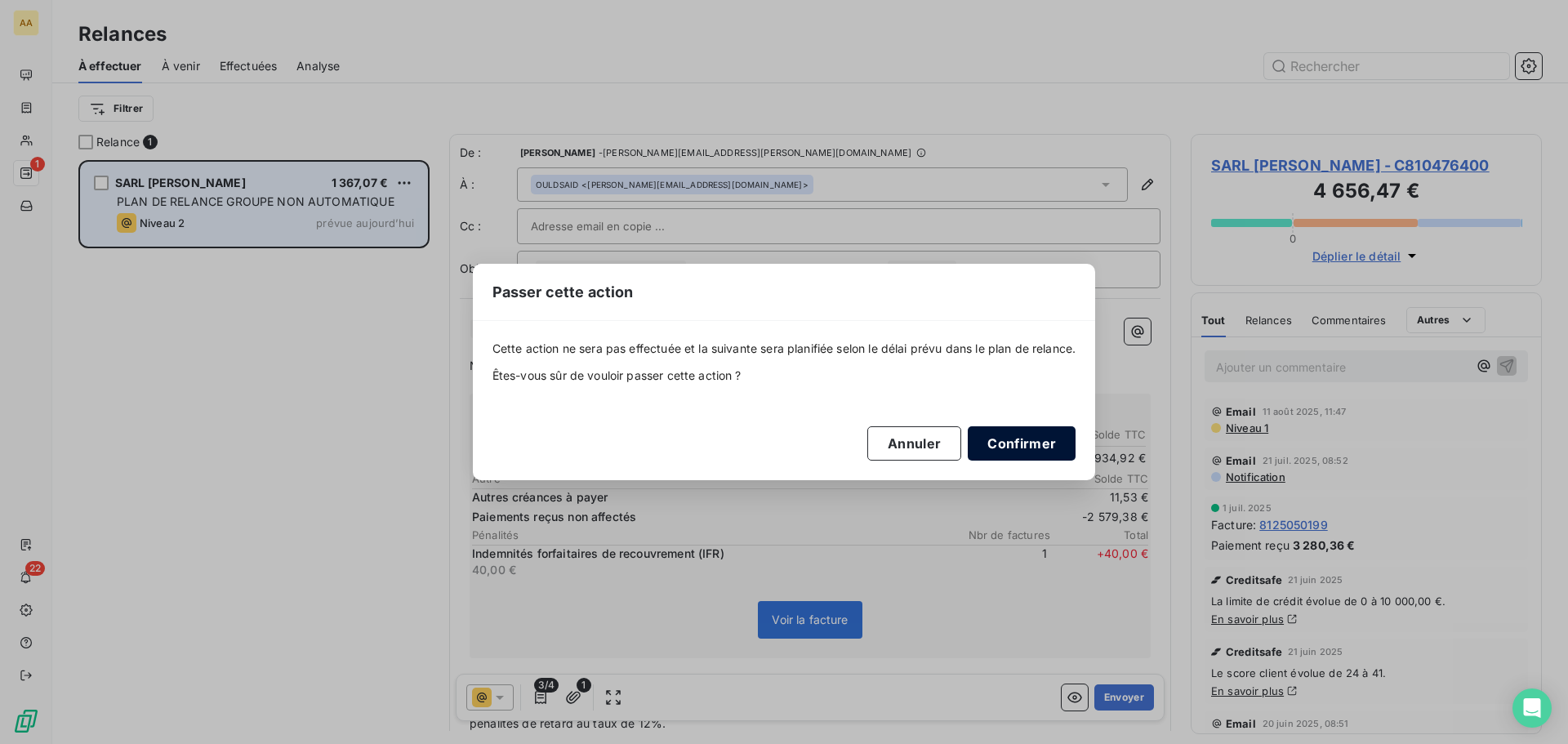
click at [1032, 432] on button "Confirmer" at bounding box center [1021, 443] width 107 height 35
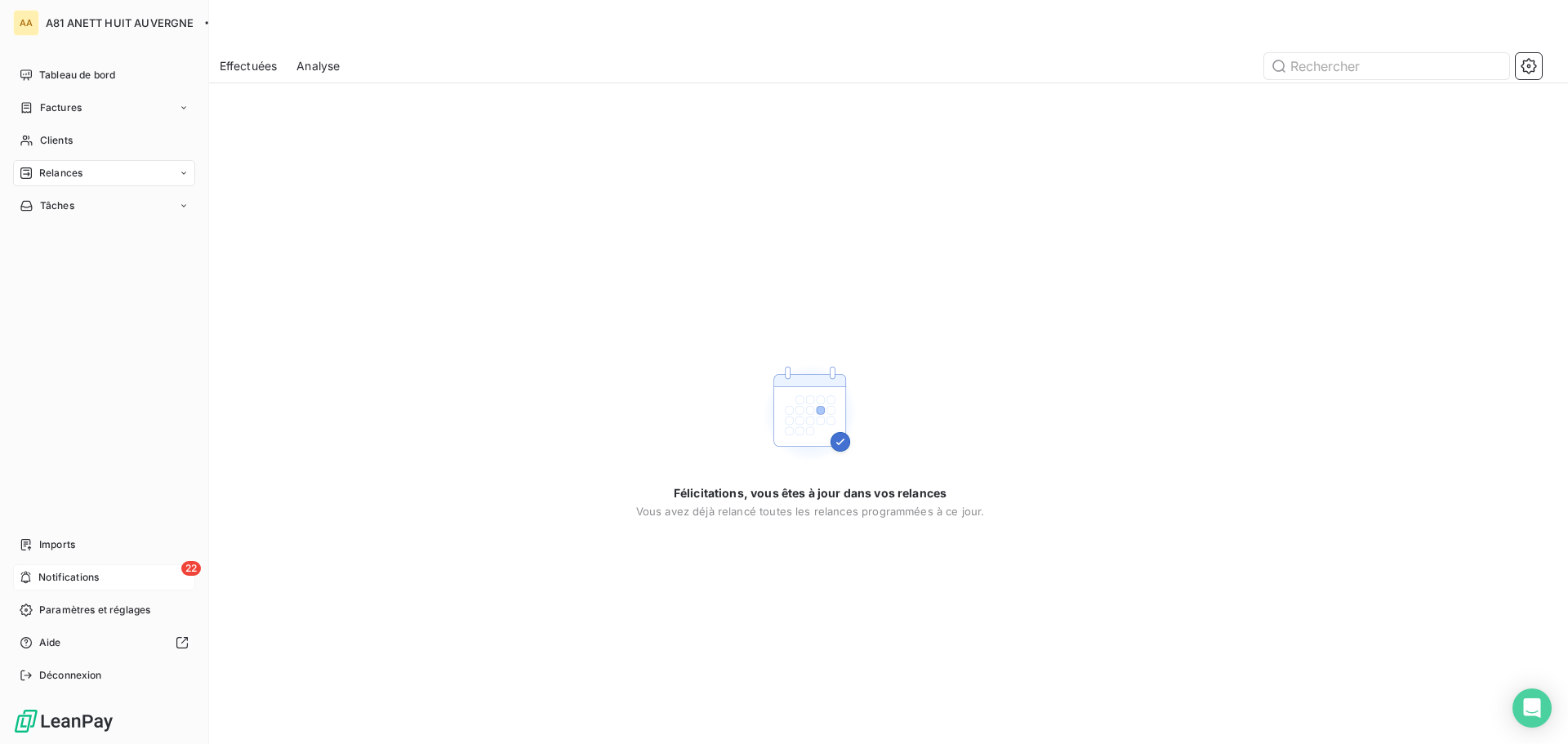
click at [98, 567] on div "22 Notifications" at bounding box center [104, 577] width 182 height 26
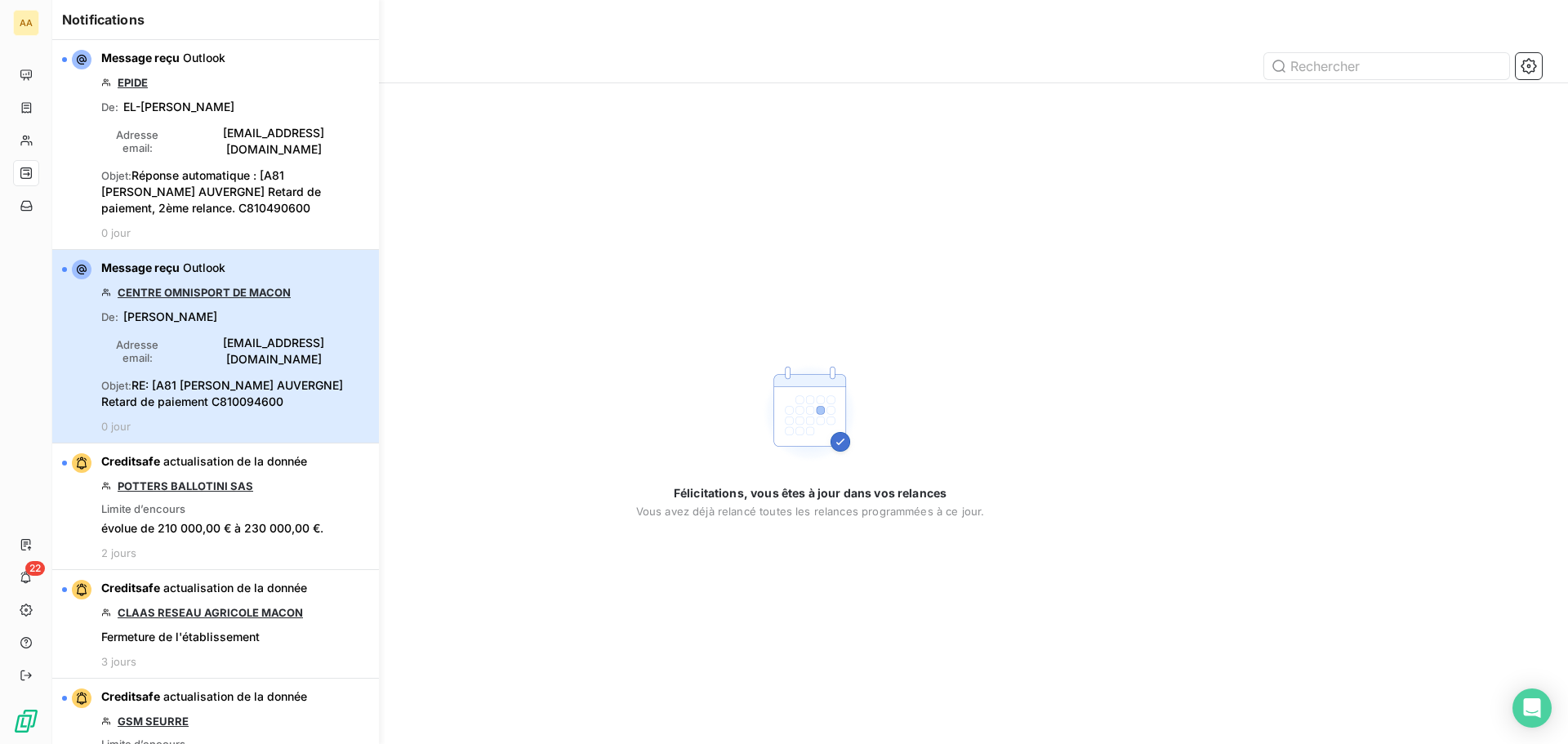
click at [181, 316] on div "Message reçu Outlook CENTRE OMNISPORT DE MACON De : [PERSON_NAME] Adresse email…" at bounding box center [236, 346] width 268 height 174
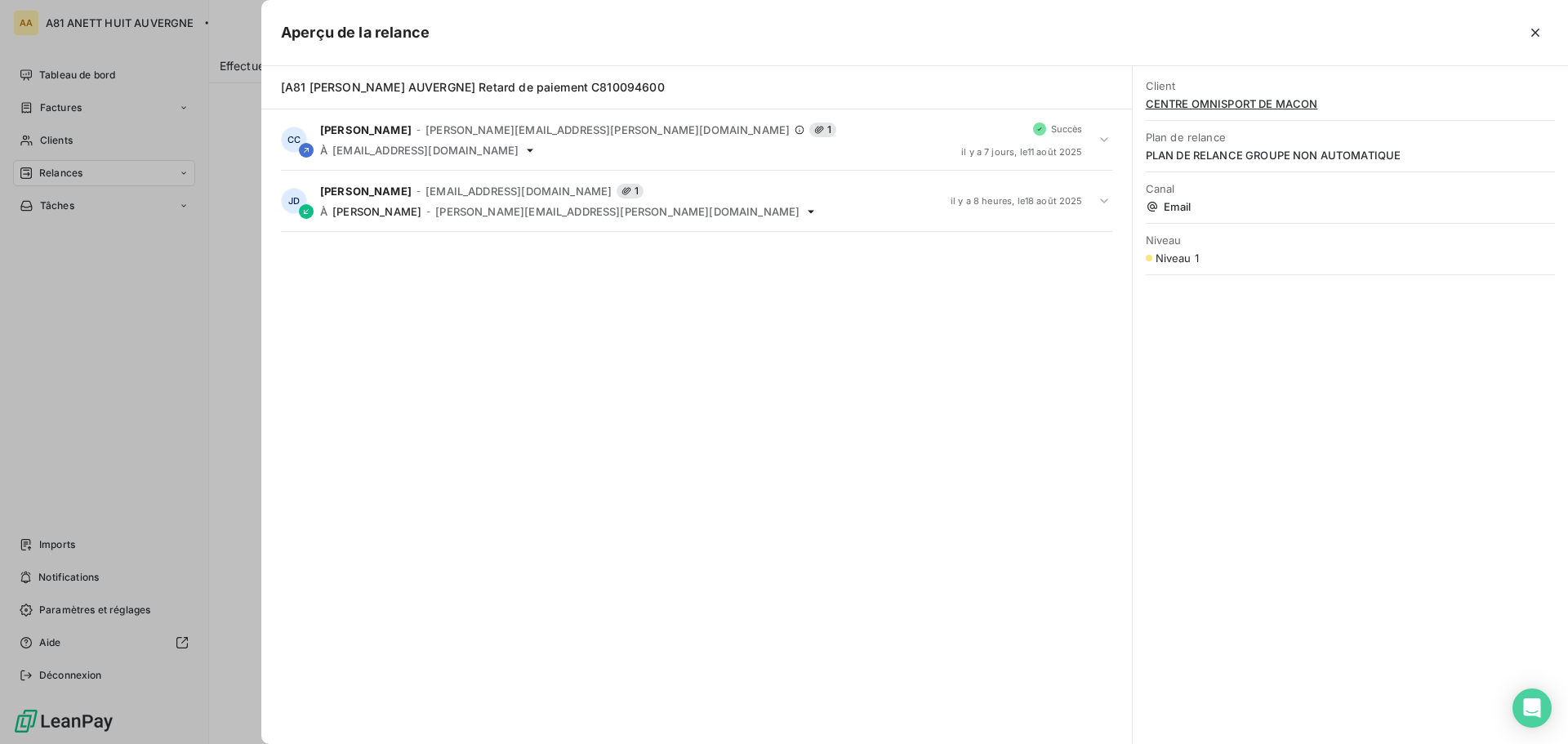
click at [59, 572] on div at bounding box center [784, 372] width 1568 height 744
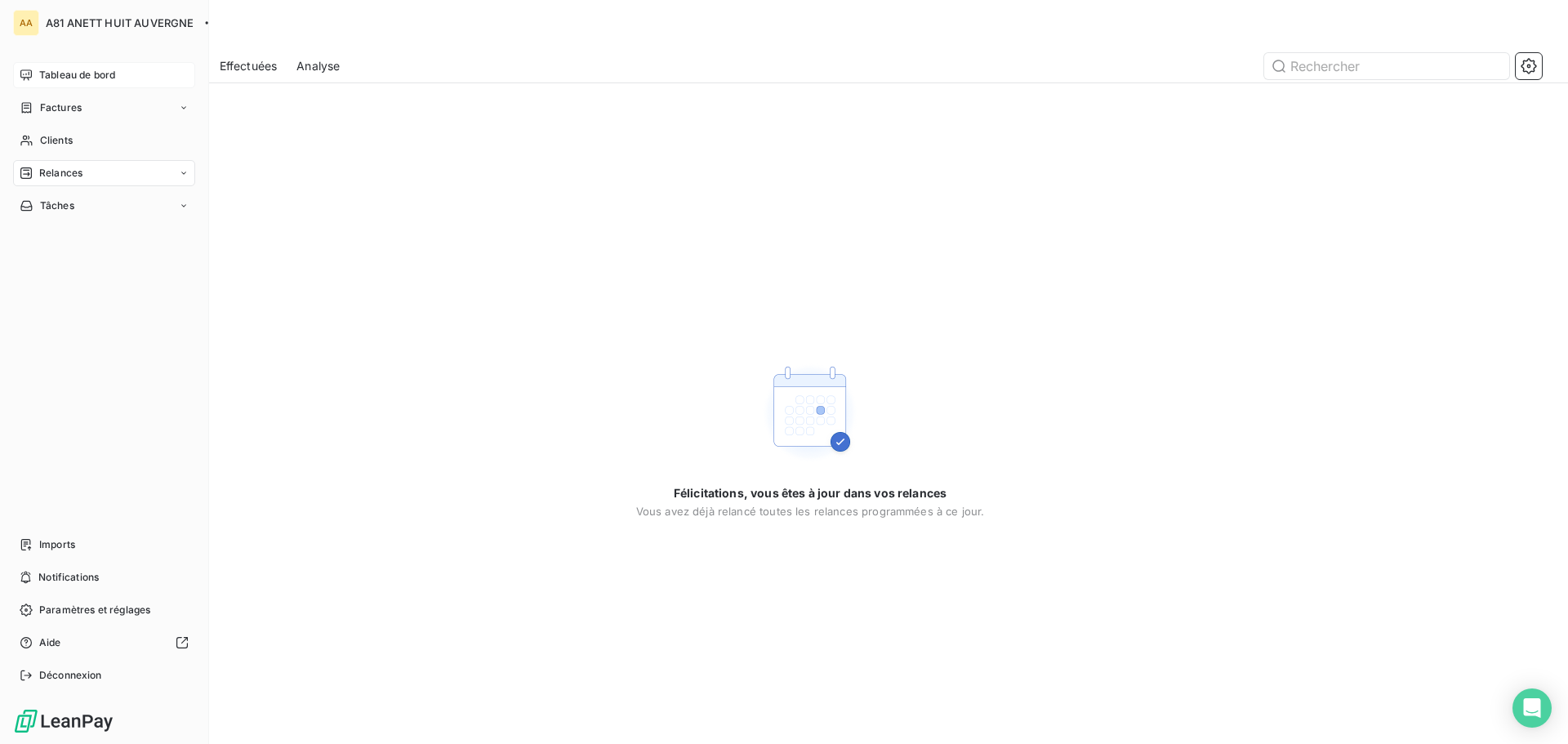
click at [55, 69] on span "Tableau de bord" at bounding box center [77, 75] width 76 height 15
